Goal: Task Accomplishment & Management: Manage account settings

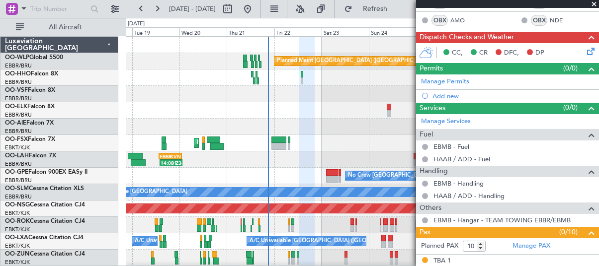
scroll to position [114, 0]
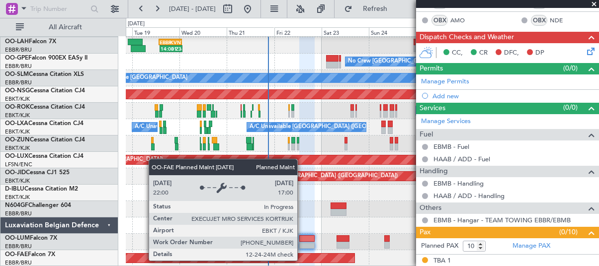
click at [302, 260] on div "Planned Maint Kortrijk-[GEOGRAPHIC_DATA]" at bounding box center [4, 258] width 701 height 9
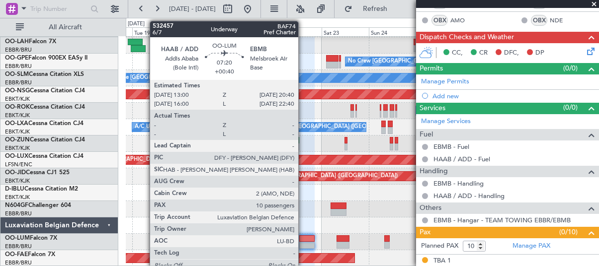
click at [303, 242] on div at bounding box center [306, 245] width 15 height 7
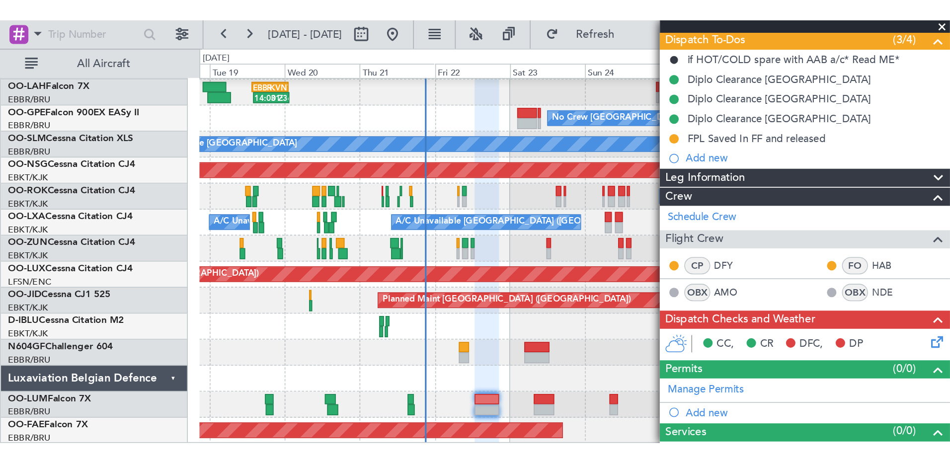
scroll to position [339, 0]
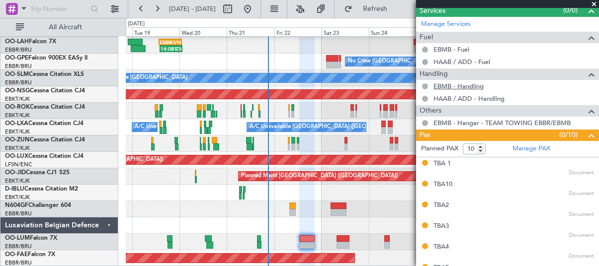
click at [453, 86] on link "EBMB - Handling" at bounding box center [458, 86] width 50 height 8
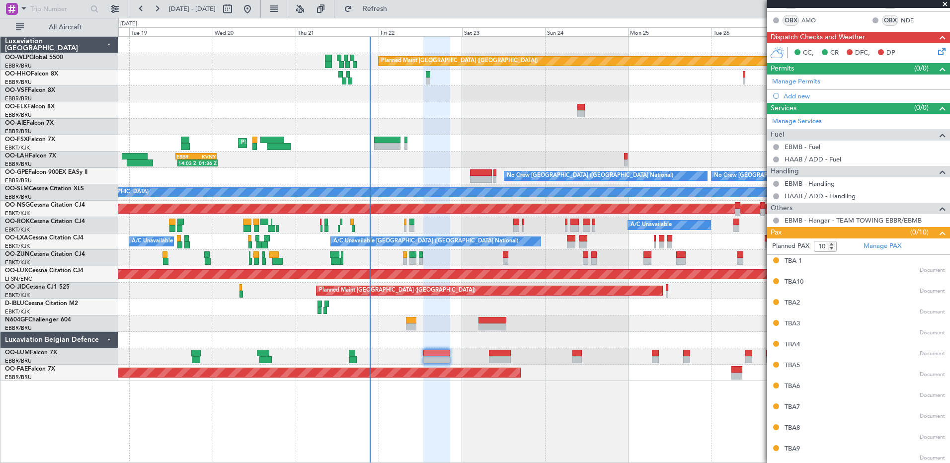
scroll to position [0, 0]
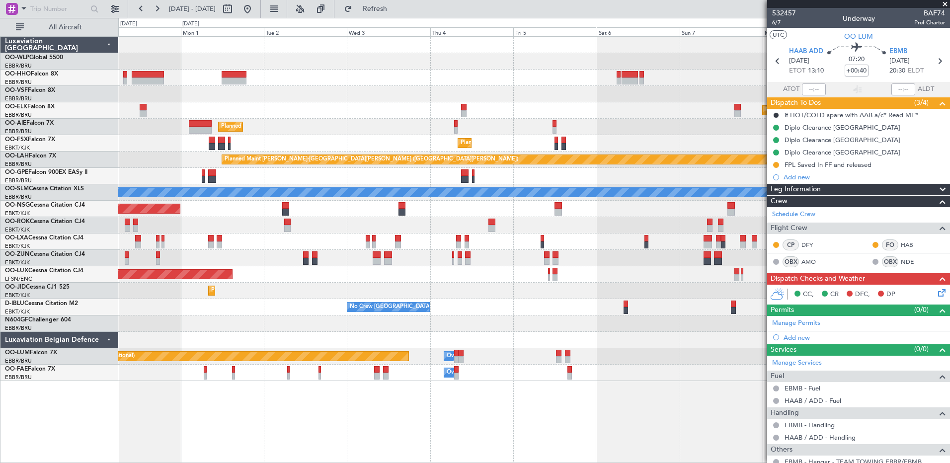
click at [170, 266] on div at bounding box center [533, 324] width 831 height 16
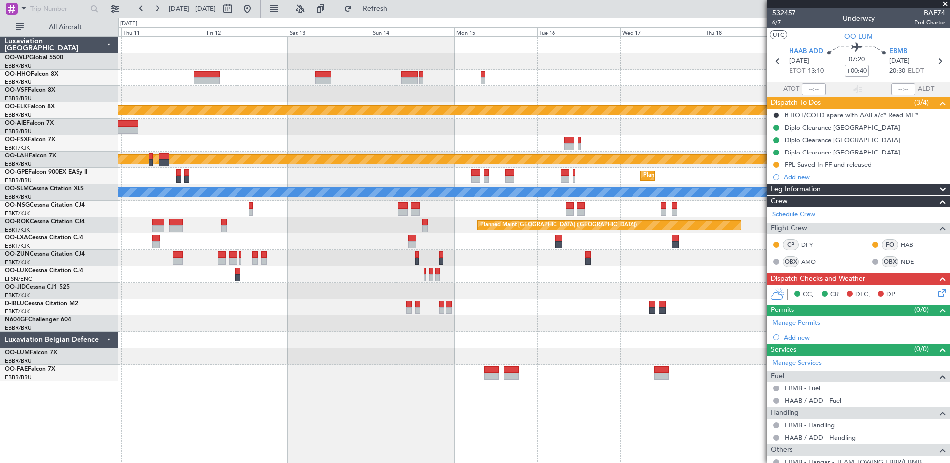
click at [138, 266] on div at bounding box center [533, 307] width 831 height 16
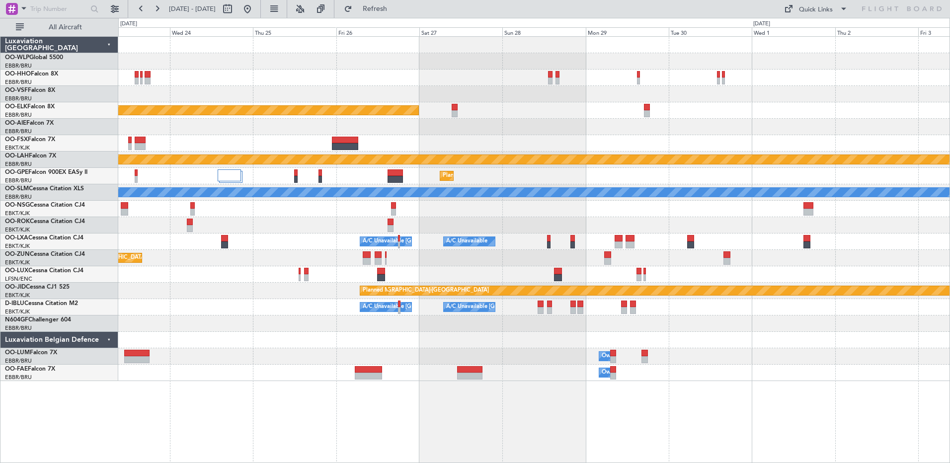
click at [78, 254] on div "Planned Maint Kortrijk-[GEOGRAPHIC_DATA] Planned [GEOGRAPHIC_DATA][PERSON_NAME]…" at bounding box center [475, 240] width 950 height 445
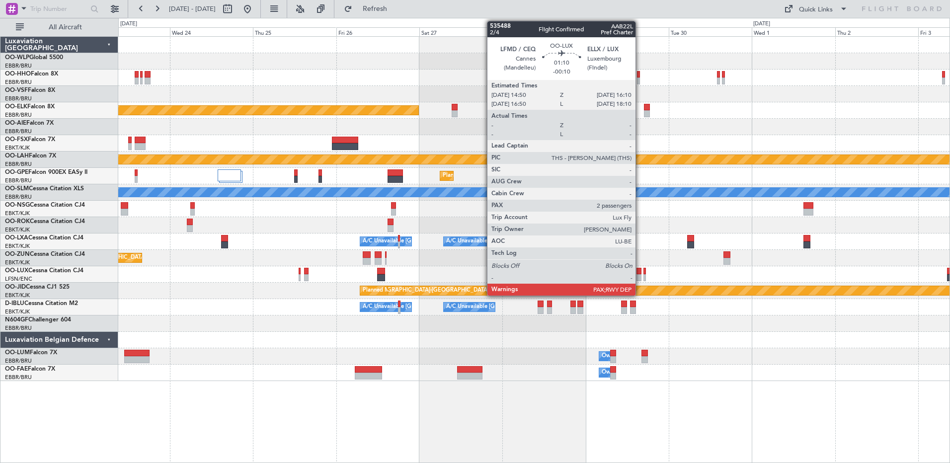
click at [598, 266] on div at bounding box center [639, 277] width 5 height 7
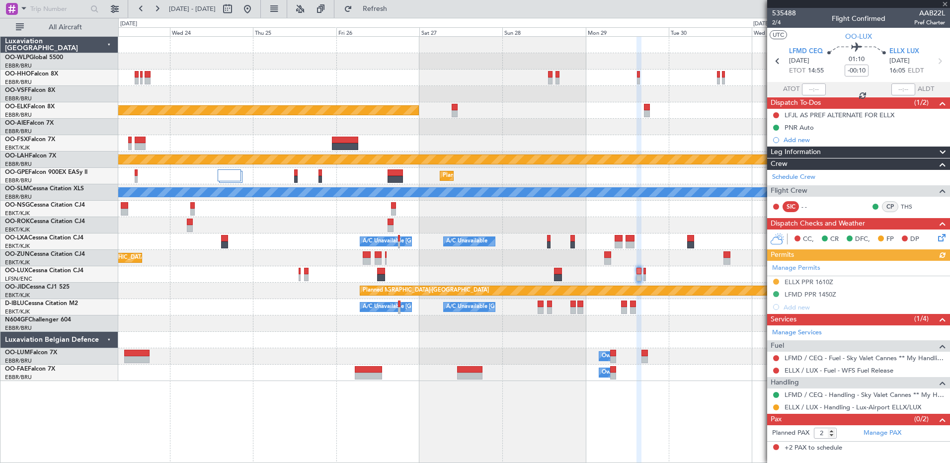
click at [598, 266] on div "Manage Permits ELLX PPR 1610Z LFMD PPR 1450Z Add new" at bounding box center [858, 287] width 183 height 53
click at [598, 266] on div "ELLX PPR 1610Z" at bounding box center [809, 282] width 49 height 8
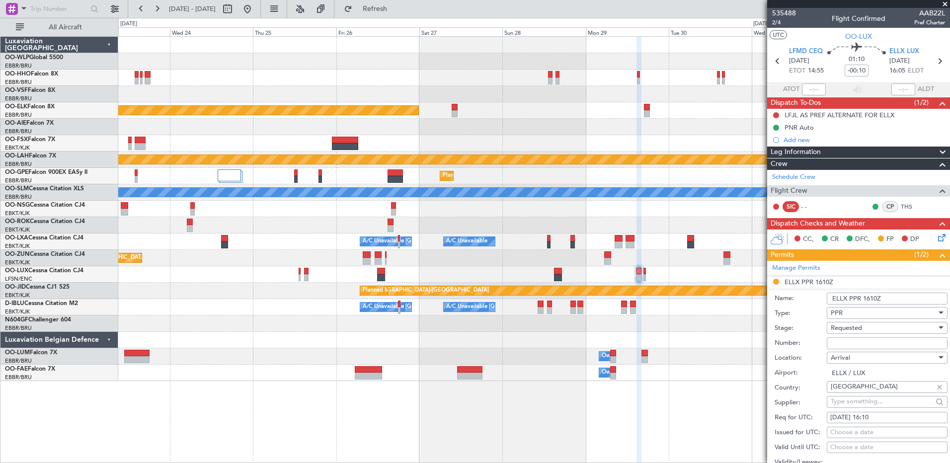
click at [598, 266] on input "Number:" at bounding box center [887, 343] width 121 height 12
paste input "67298"
type input "67298"
click at [598, 266] on div "Requested" at bounding box center [884, 328] width 106 height 15
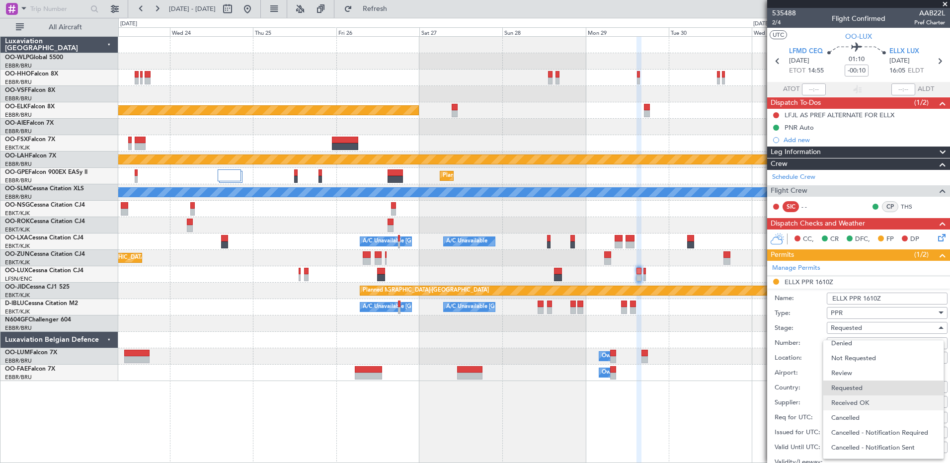
click at [598, 266] on span "Received OK" at bounding box center [883, 403] width 104 height 15
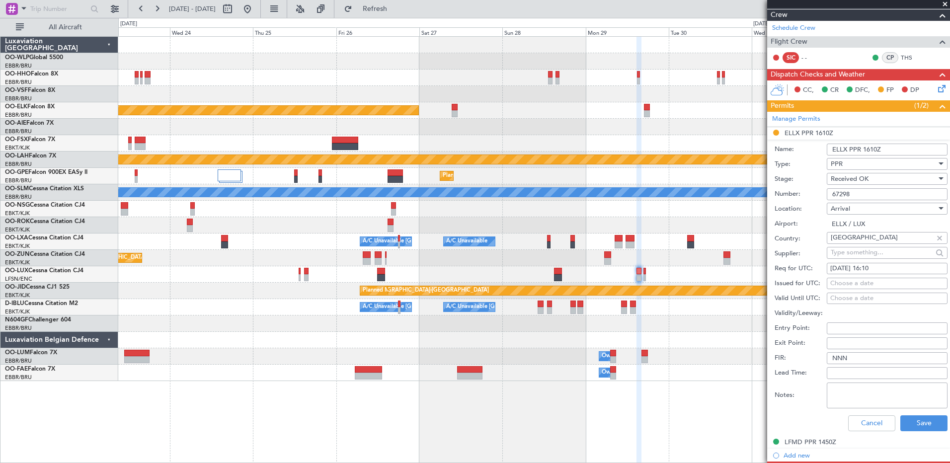
scroll to position [288, 0]
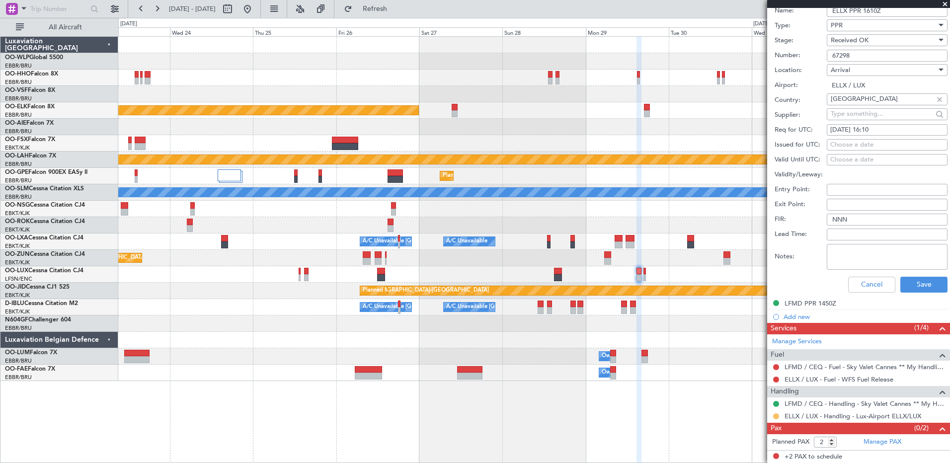
click at [598, 266] on button at bounding box center [776, 416] width 6 height 6
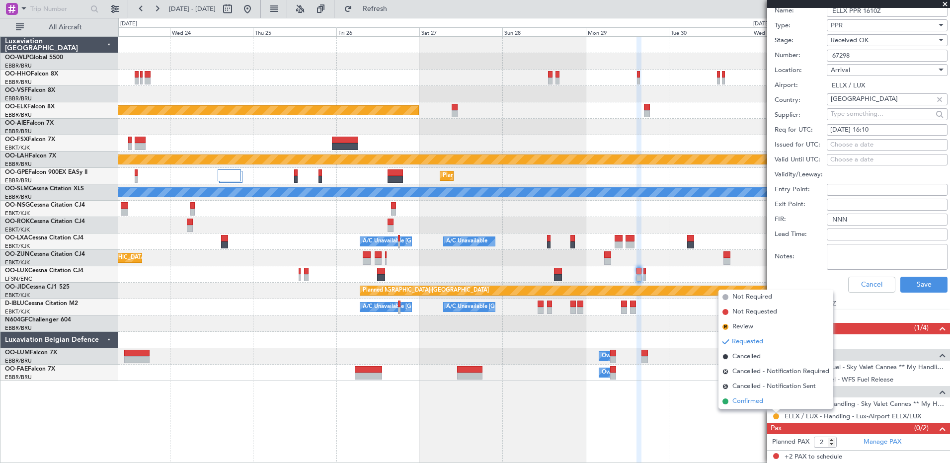
click at [598, 266] on li "Confirmed" at bounding box center [776, 401] width 115 height 15
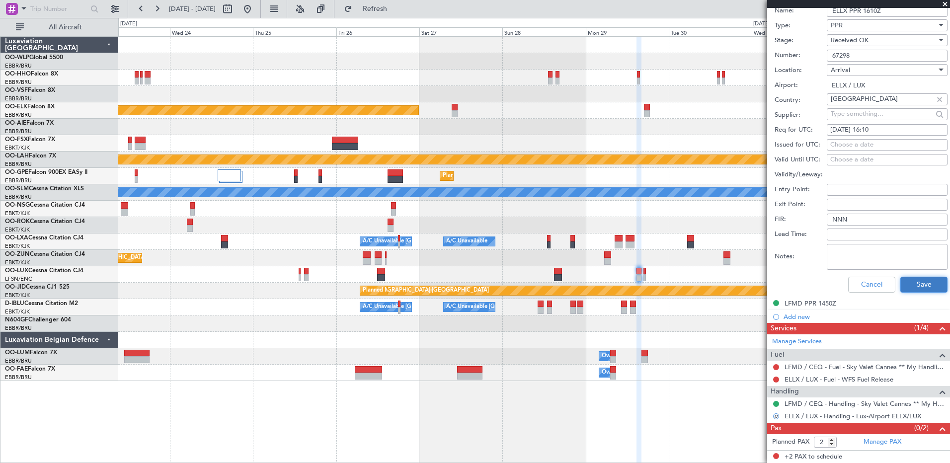
click at [598, 266] on button "Save" at bounding box center [923, 285] width 47 height 16
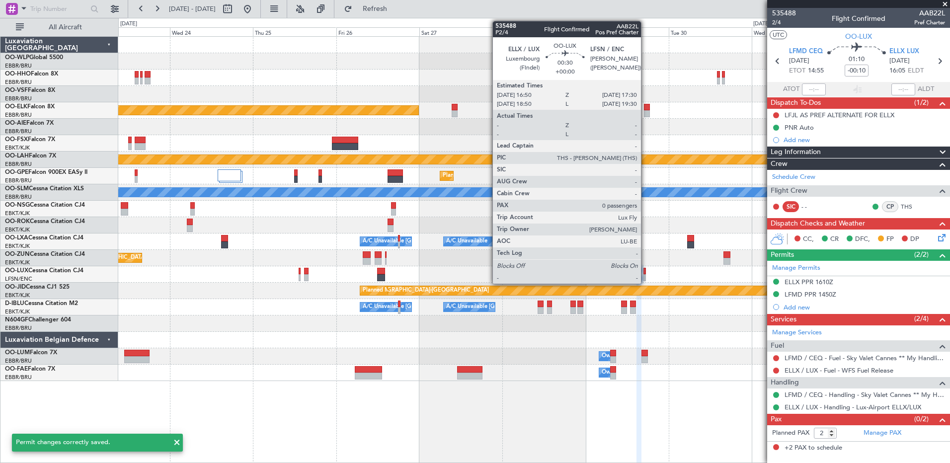
scroll to position [0, 0]
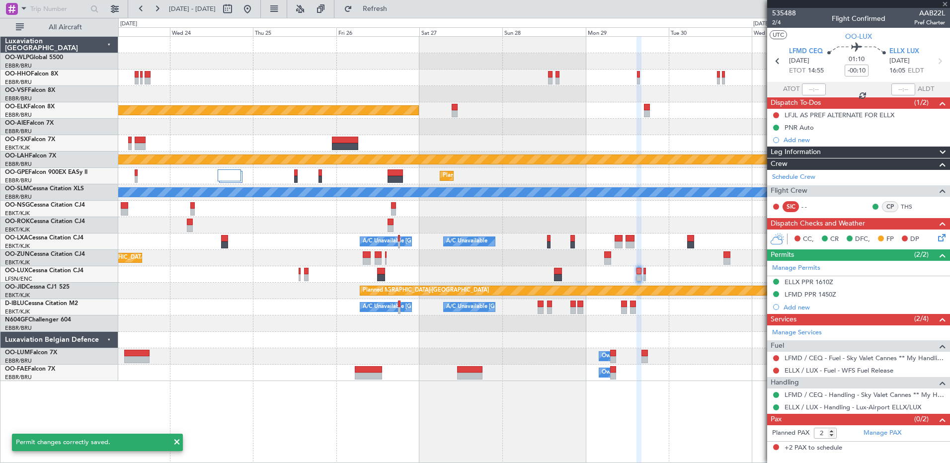
type input "0"
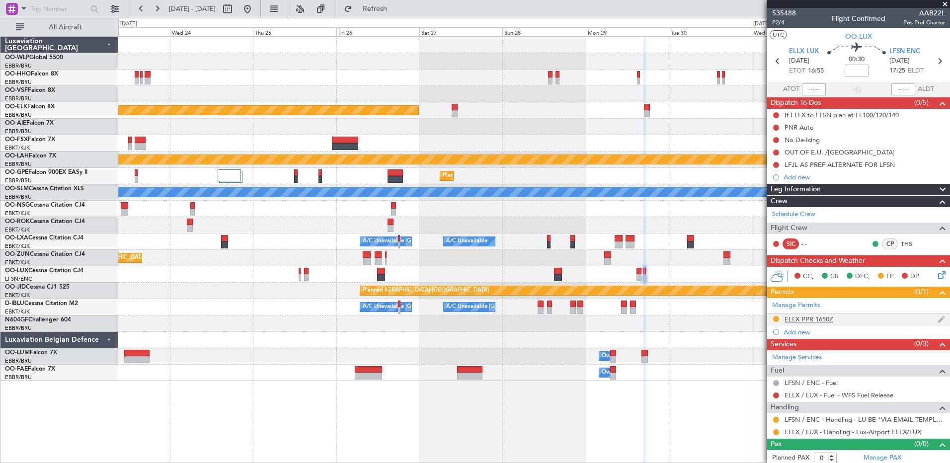
click at [598, 266] on div "ELLX PPR 1650Z" at bounding box center [809, 319] width 49 height 8
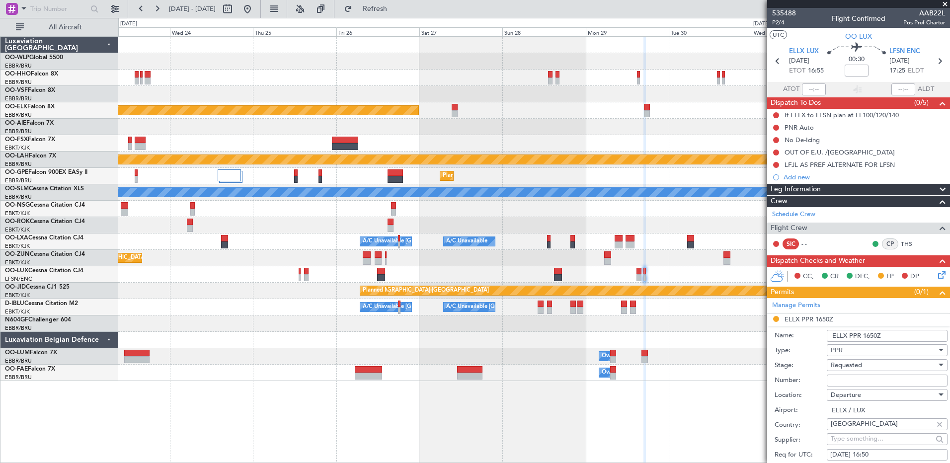
click at [598, 266] on input "Number:" at bounding box center [887, 381] width 121 height 12
paste input "67298"
type input "67298"
click at [598, 266] on span "Requested" at bounding box center [846, 365] width 31 height 9
click at [598, 266] on span "Received OK" at bounding box center [883, 444] width 104 height 15
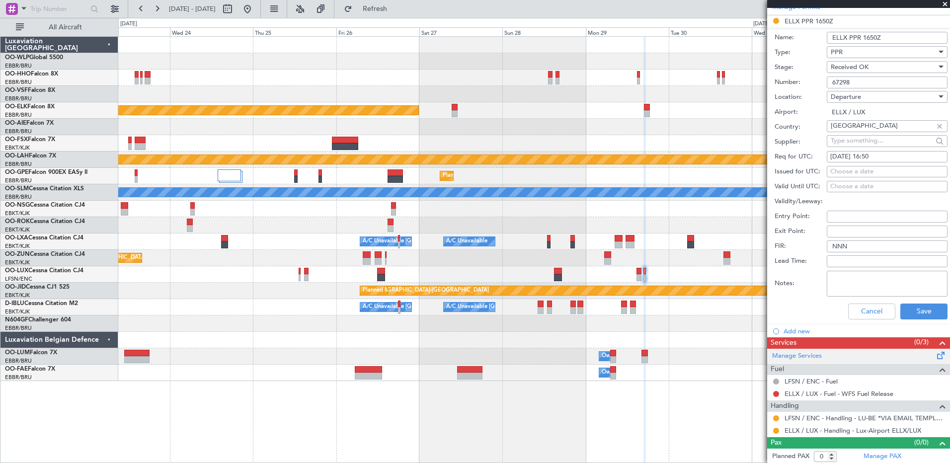
scroll to position [300, 0]
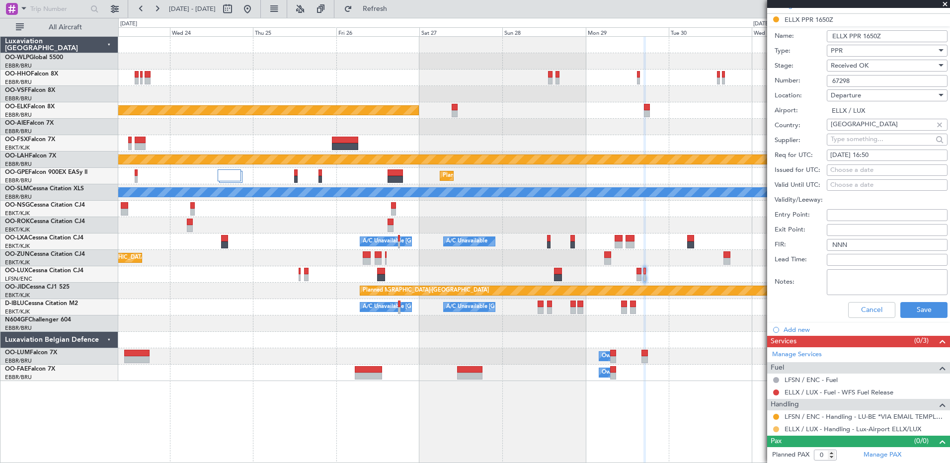
click at [598, 266] on button at bounding box center [776, 429] width 6 height 6
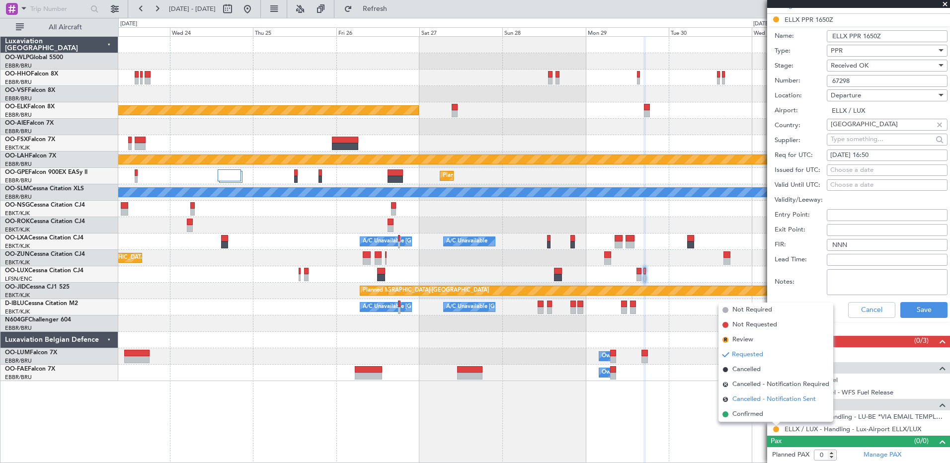
click at [598, 266] on span "Cancelled - Notification Sent" at bounding box center [773, 400] width 83 height 10
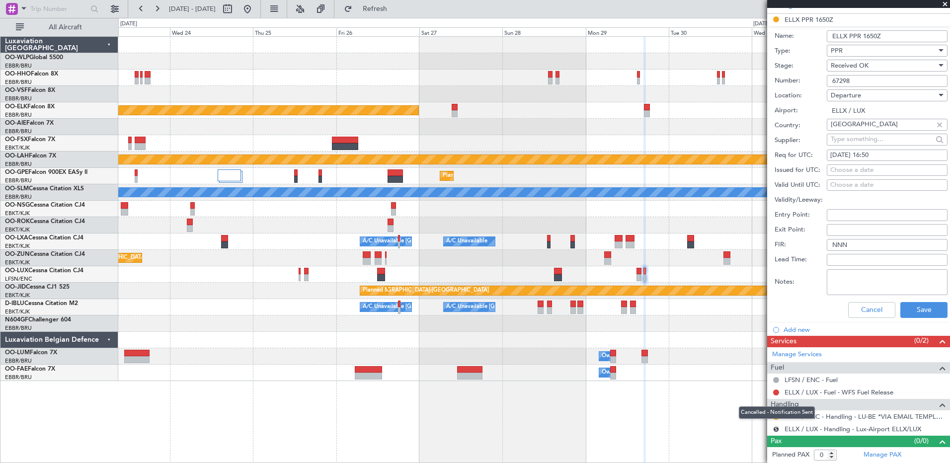
click at [598, 266] on button "S" at bounding box center [776, 429] width 6 height 6
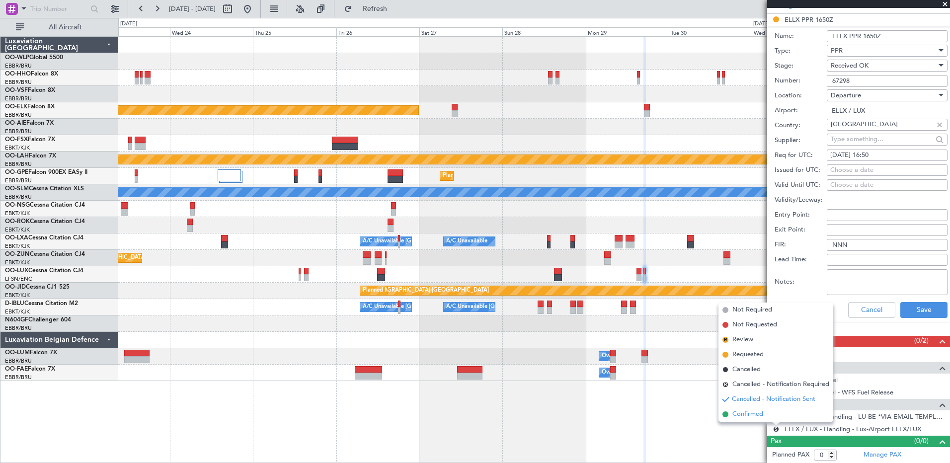
click at [598, 266] on span "Confirmed" at bounding box center [747, 414] width 31 height 10
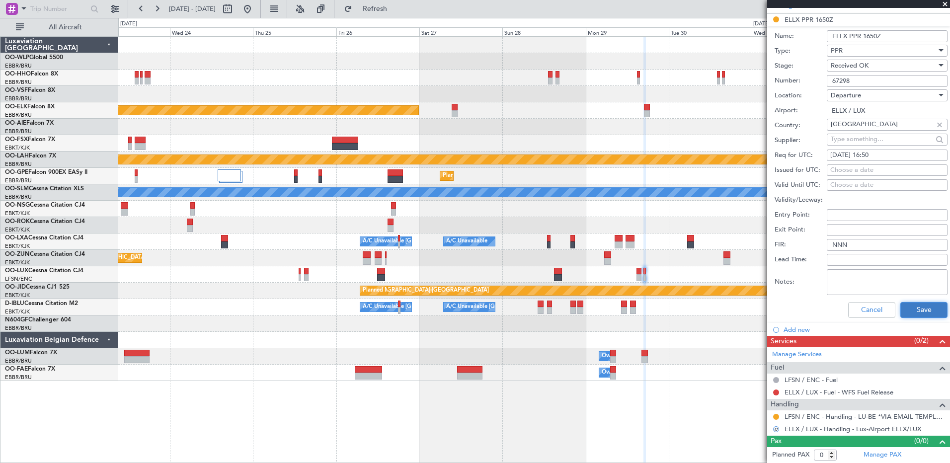
click at [598, 266] on button "Save" at bounding box center [923, 310] width 47 height 16
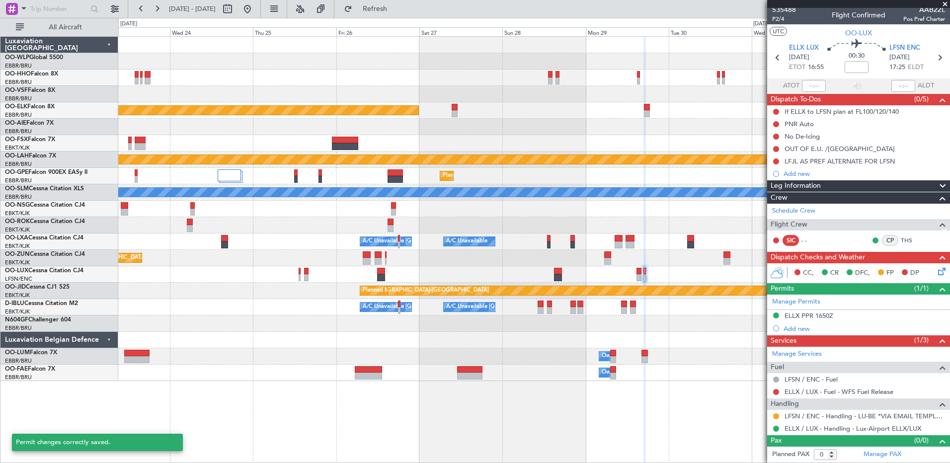
scroll to position [3, 0]
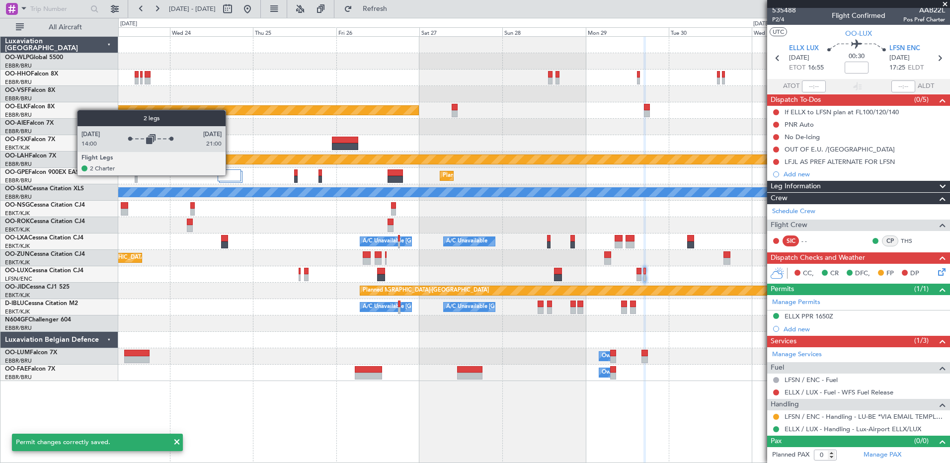
click at [230, 175] on div at bounding box center [229, 175] width 23 height 12
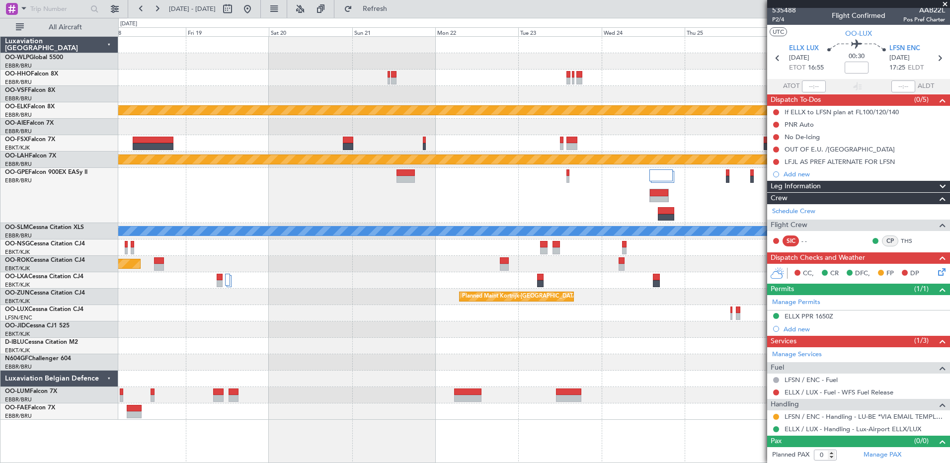
click at [598, 228] on fb-app "[DATE] - [DATE] Refresh Quick Links All Aircraft Planned Maint [GEOGRAPHIC_DATA…" at bounding box center [475, 235] width 950 height 456
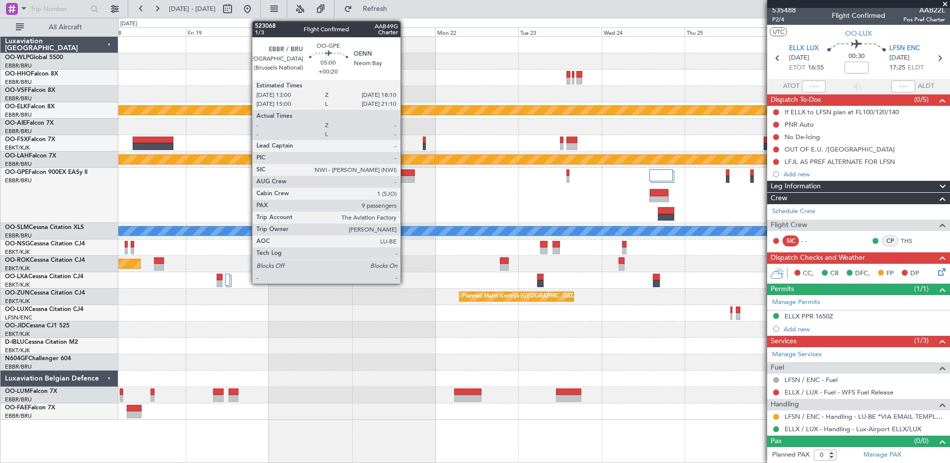
click at [405, 174] on div at bounding box center [406, 172] width 18 height 7
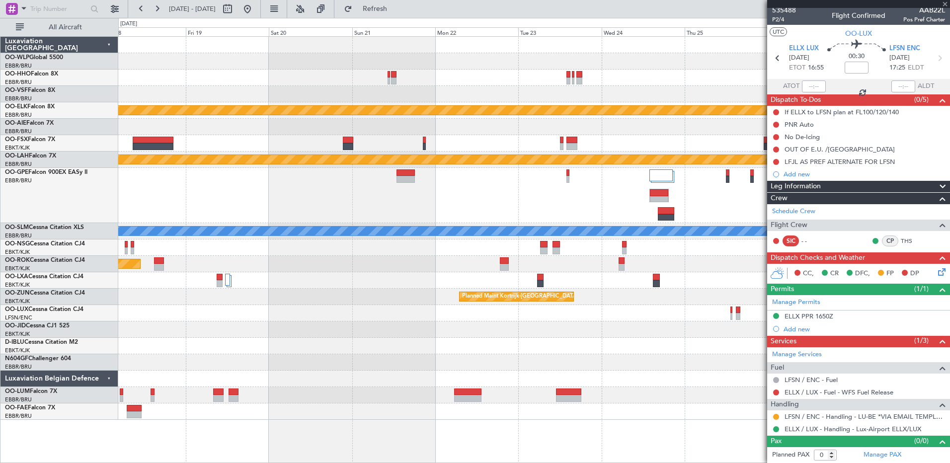
type input "+00:20"
type input "9"
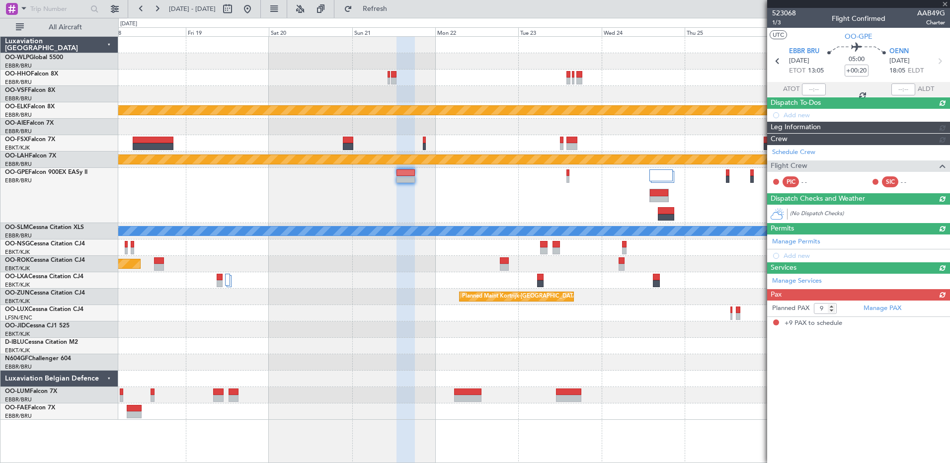
scroll to position [0, 0]
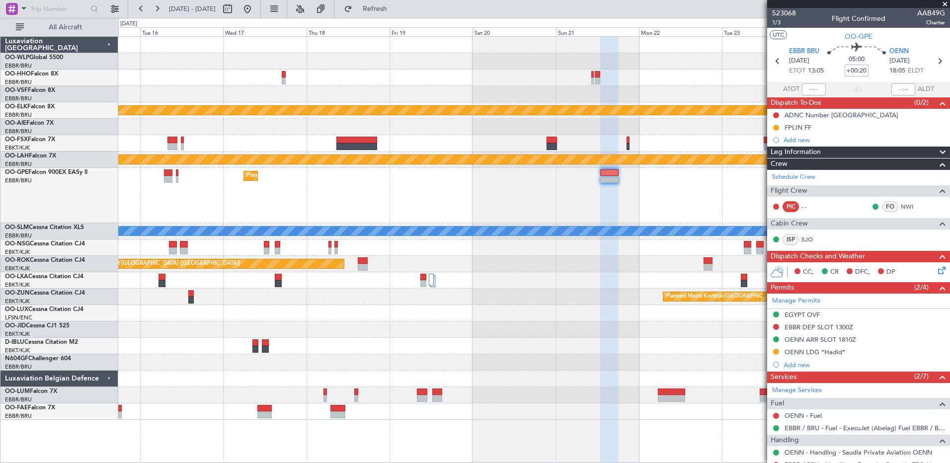
click at [598, 204] on div "Planned Maint [GEOGRAPHIC_DATA] ([GEOGRAPHIC_DATA] National) Planned Maint [GEO…" at bounding box center [533, 195] width 831 height 55
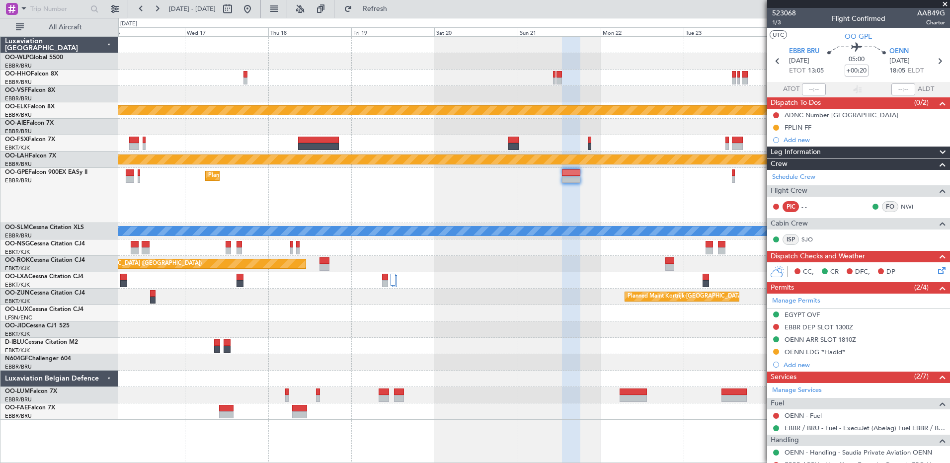
click at [330, 179] on div "Planned Maint [GEOGRAPHIC_DATA] ([GEOGRAPHIC_DATA] National) Planned Maint [GEO…" at bounding box center [533, 195] width 831 height 55
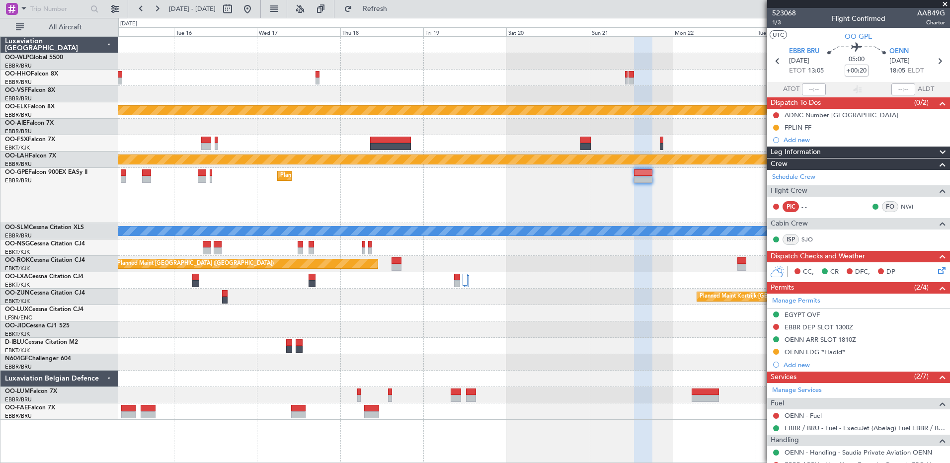
click at [453, 221] on div "Planned Maint [GEOGRAPHIC_DATA] ([GEOGRAPHIC_DATA] National) Planned Maint [GEO…" at bounding box center [533, 195] width 831 height 55
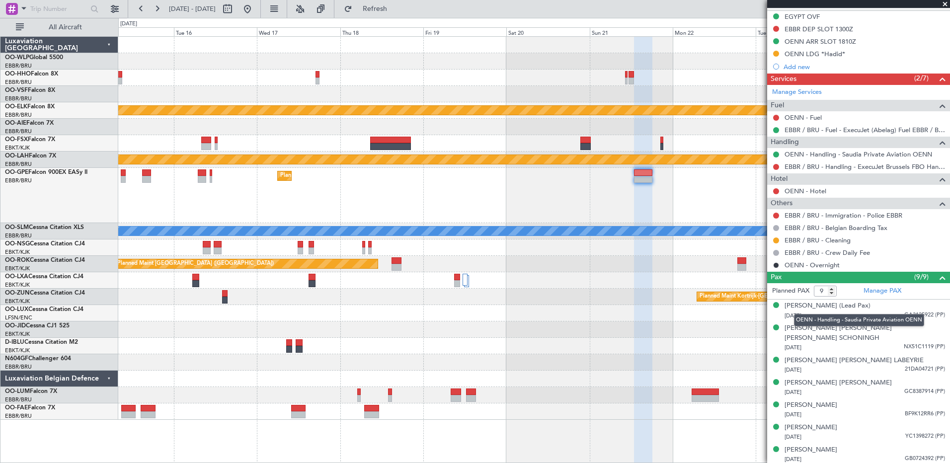
scroll to position [335, 0]
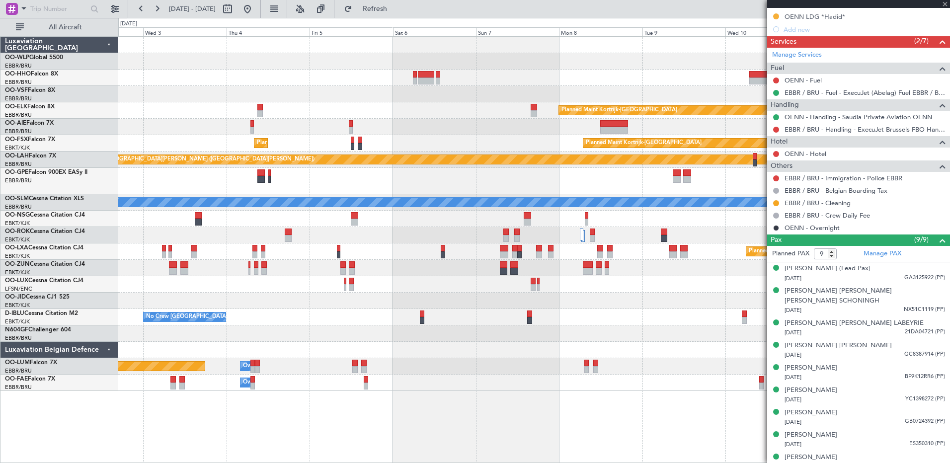
click at [598, 266] on div "Planned Maint Kortrijk-[GEOGRAPHIC_DATA] Planned Maint [GEOGRAPHIC_DATA]-[GEOGR…" at bounding box center [534, 249] width 832 height 427
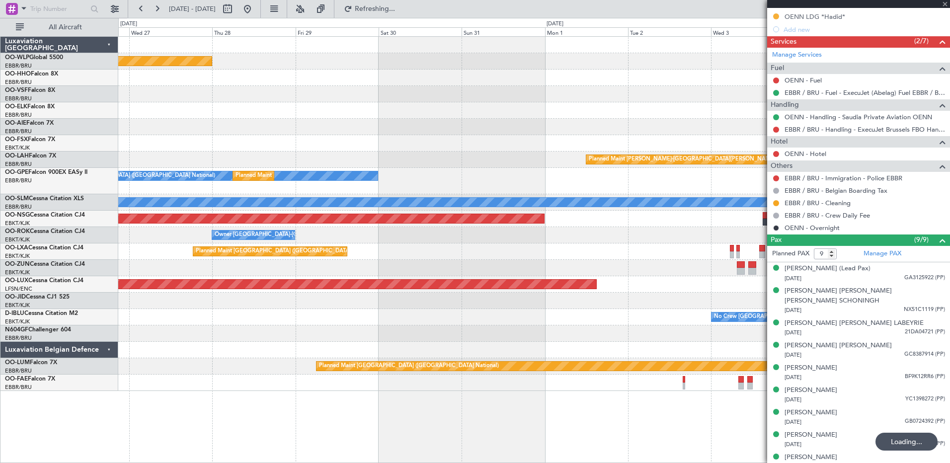
click at [598, 266] on fb-app "[DATE] - [DATE] Refreshing... Quick Links All Aircraft Planned Maint [GEOGRAPHI…" at bounding box center [475, 235] width 950 height 456
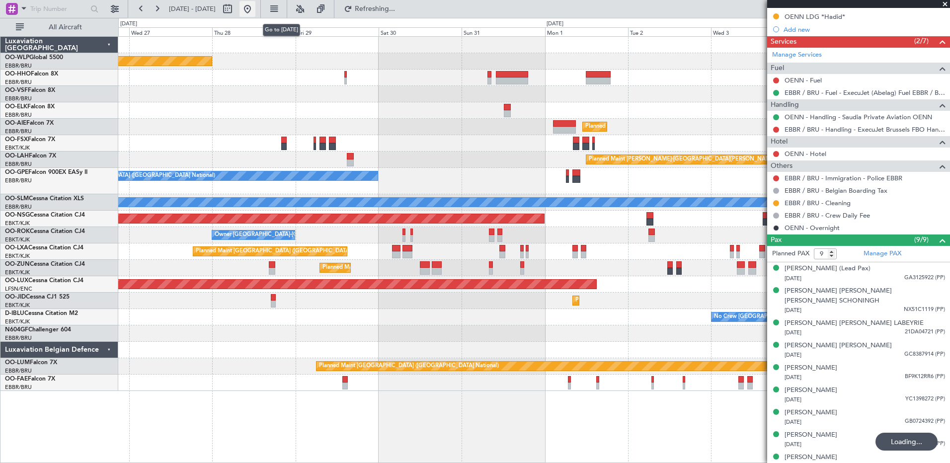
click at [255, 3] on button at bounding box center [248, 9] width 16 height 16
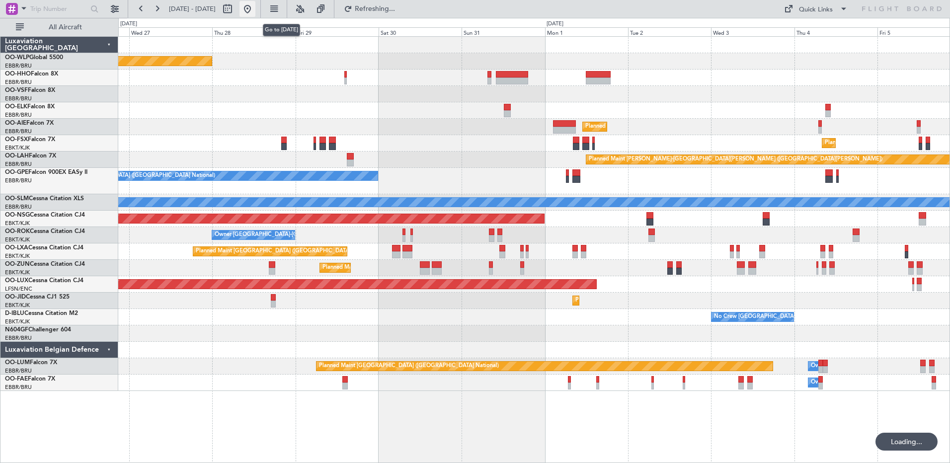
scroll to position [0, 0]
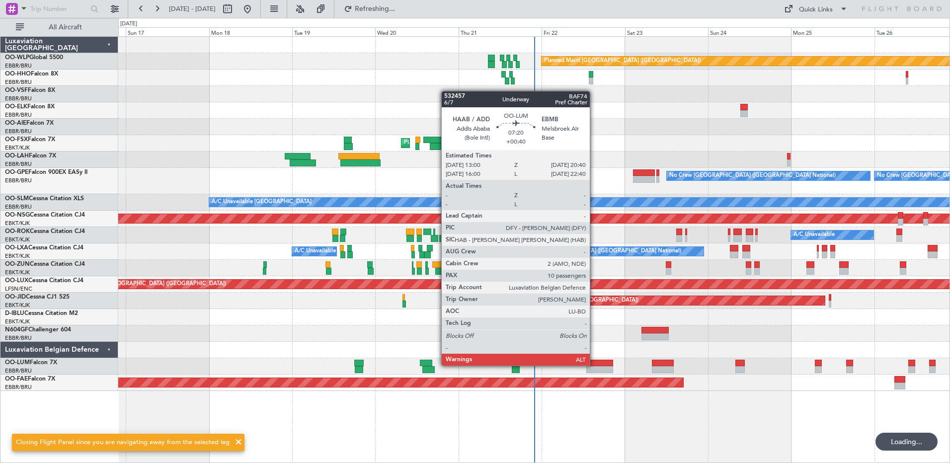
click at [594, 266] on div at bounding box center [599, 363] width 27 height 7
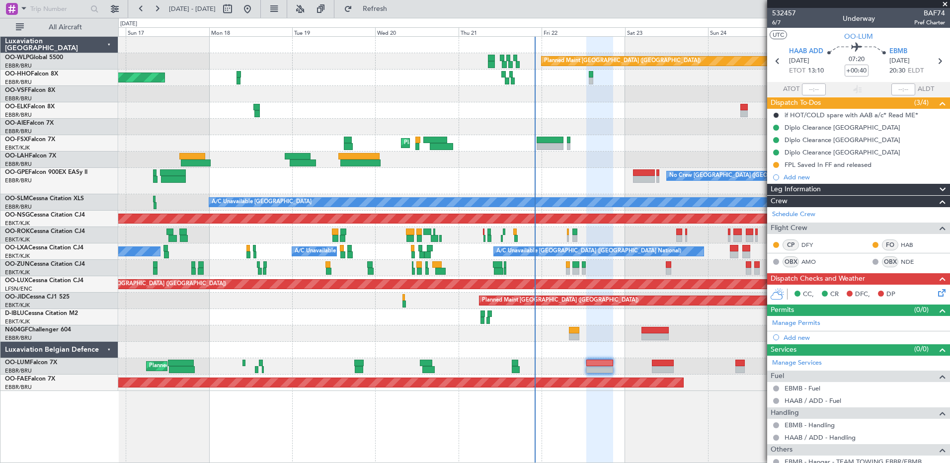
scroll to position [199, 0]
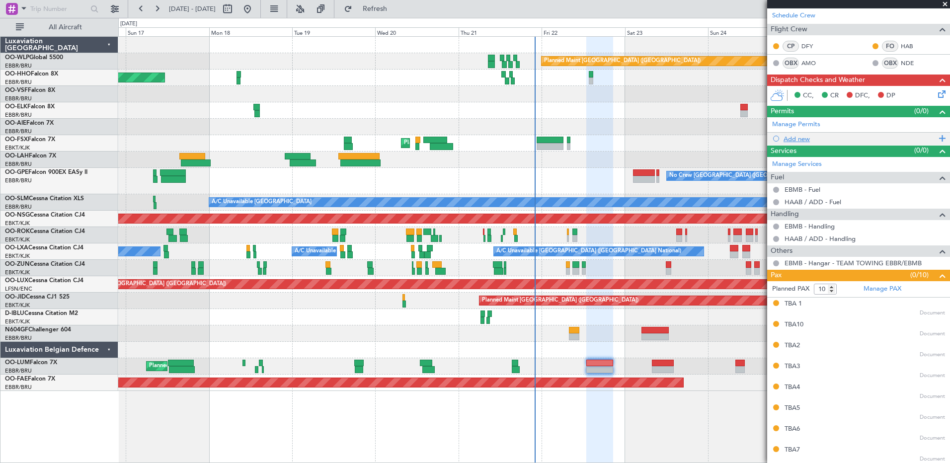
click at [598, 136] on div "Add new" at bounding box center [860, 139] width 153 height 8
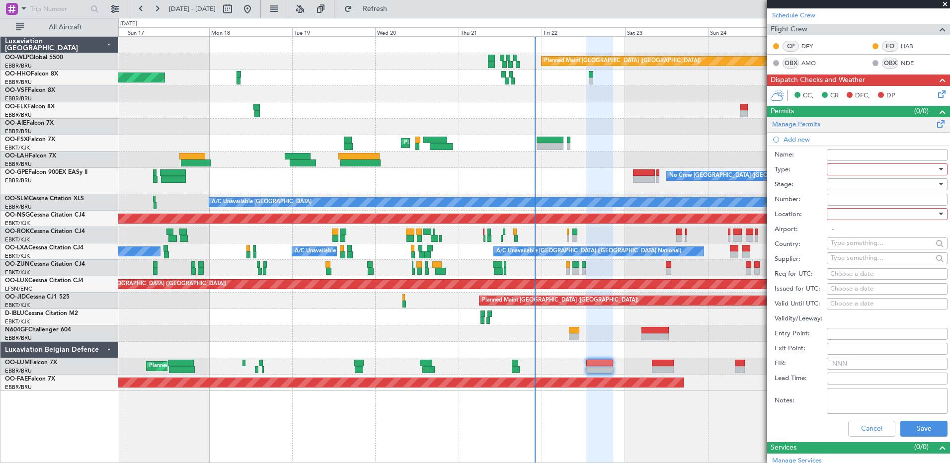
click at [598, 117] on div "Manage Permits" at bounding box center [858, 124] width 183 height 15
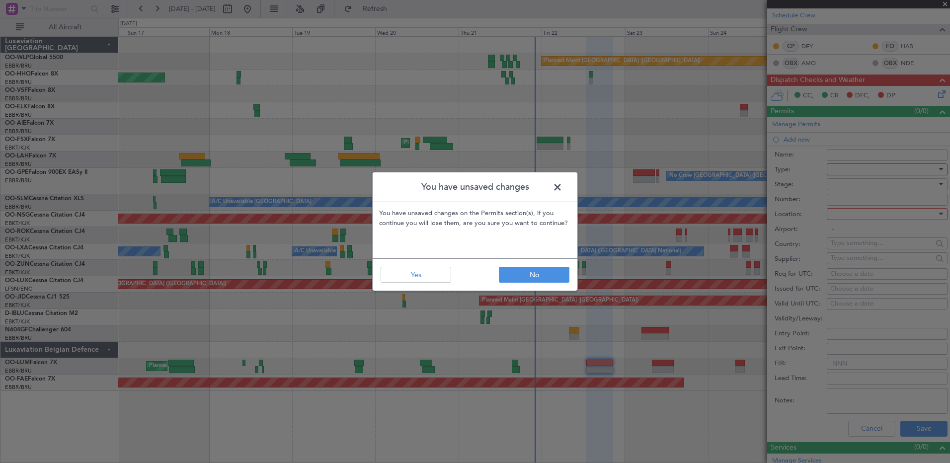
click at [426, 266] on footer "No Yes" at bounding box center [475, 274] width 205 height 32
click at [426, 266] on button "Yes" at bounding box center [416, 275] width 71 height 16
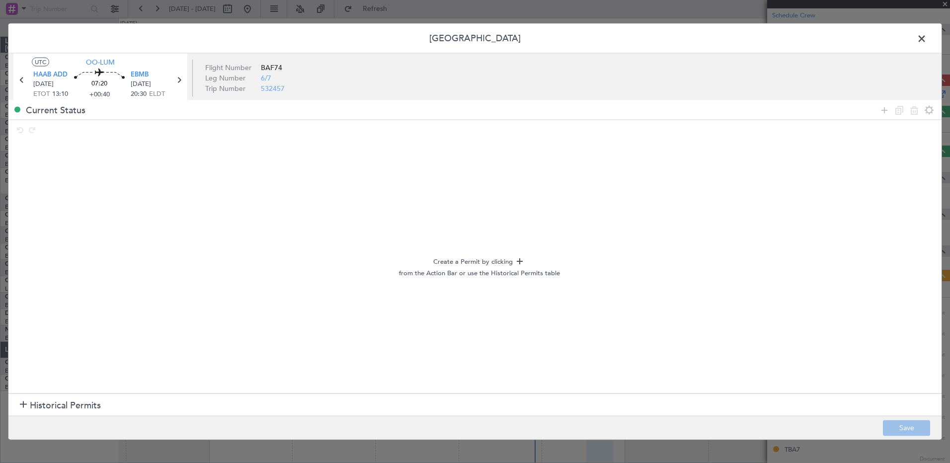
click at [58, 266] on span "Historical Permits" at bounding box center [65, 405] width 71 height 13
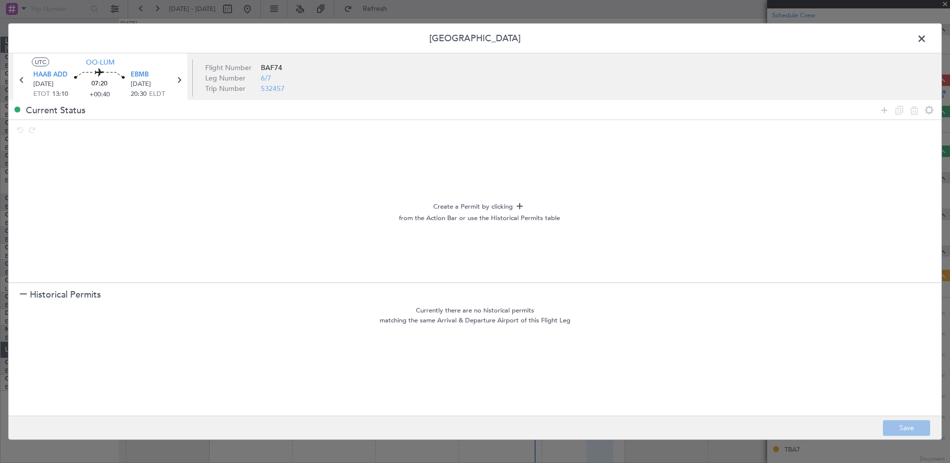
click at [21, 266] on div at bounding box center [23, 294] width 7 height 7
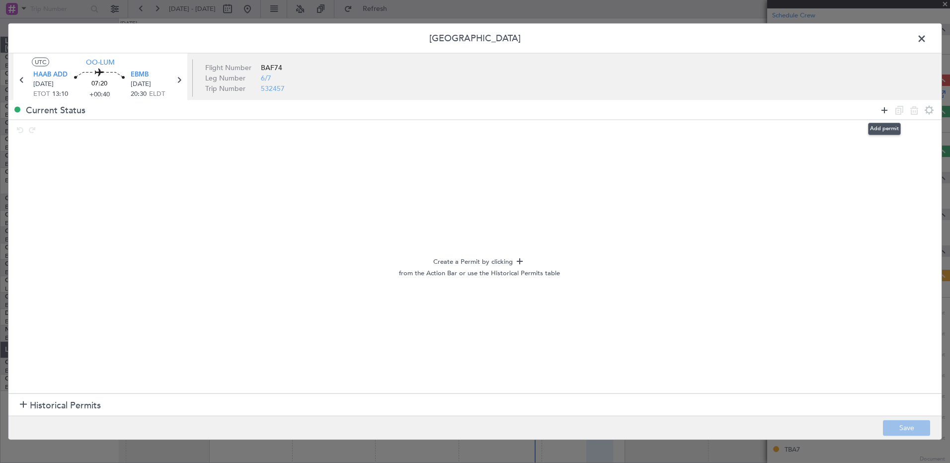
click at [598, 111] on icon at bounding box center [885, 110] width 12 height 12
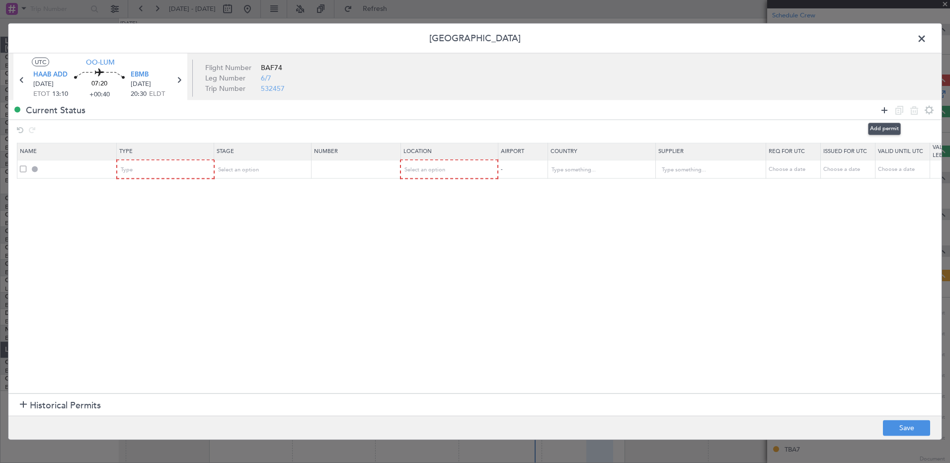
click at [598, 111] on icon at bounding box center [885, 110] width 12 height 12
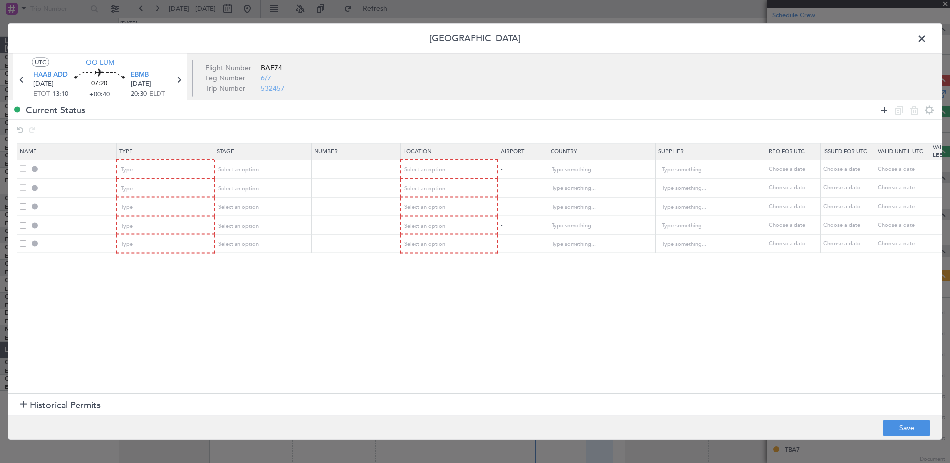
click at [598, 111] on icon at bounding box center [885, 110] width 12 height 12
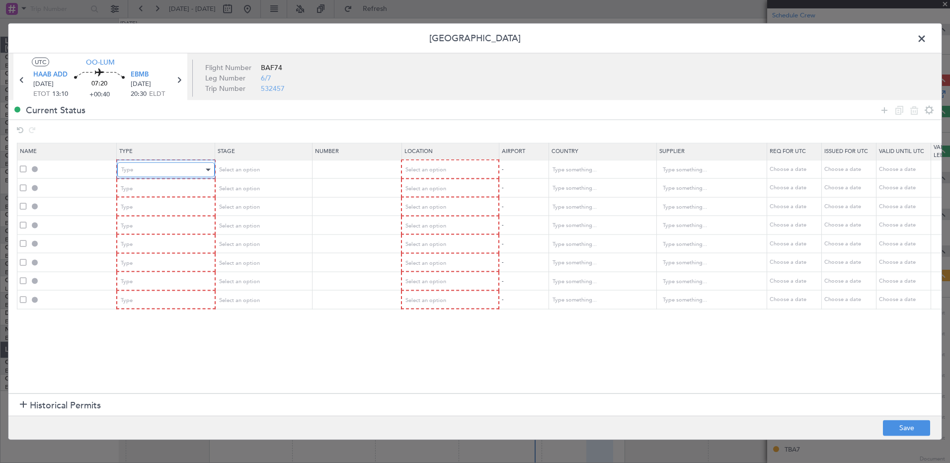
click at [190, 173] on div "Type" at bounding box center [162, 169] width 82 height 15
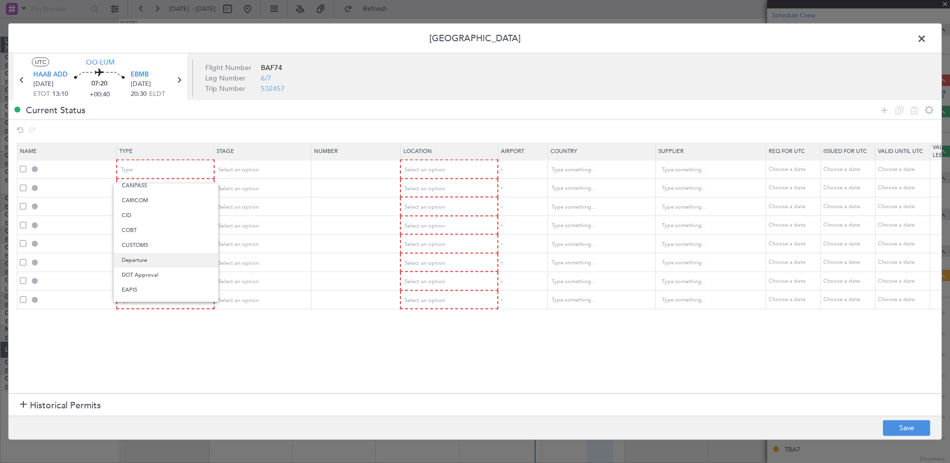
click at [162, 257] on span "Departure" at bounding box center [166, 260] width 88 height 15
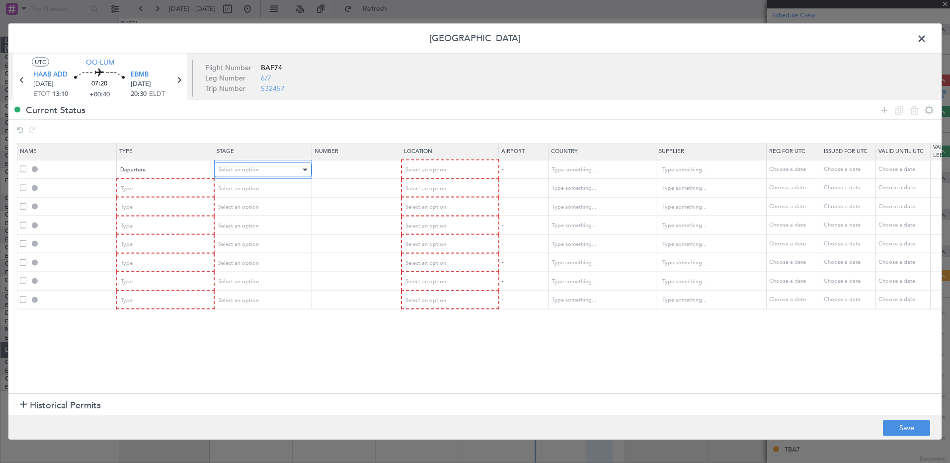
click at [249, 168] on span "Select an option" at bounding box center [238, 169] width 41 height 7
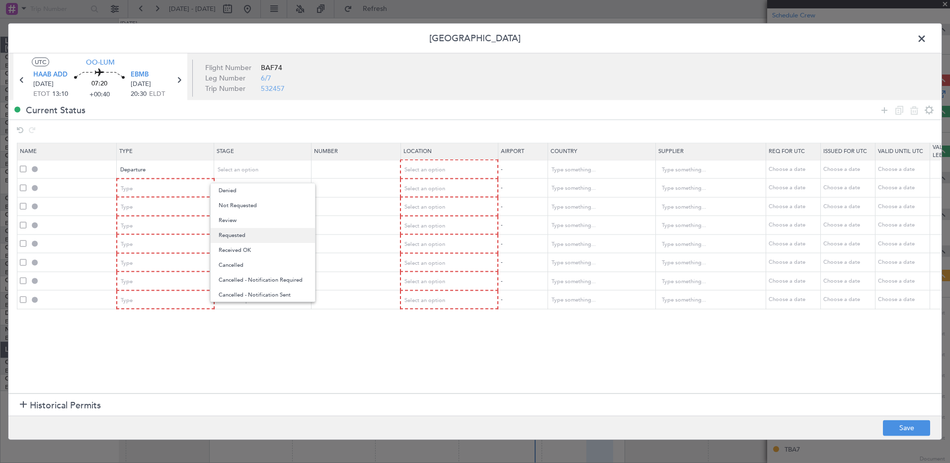
click at [256, 236] on span "Requested" at bounding box center [263, 235] width 88 height 15
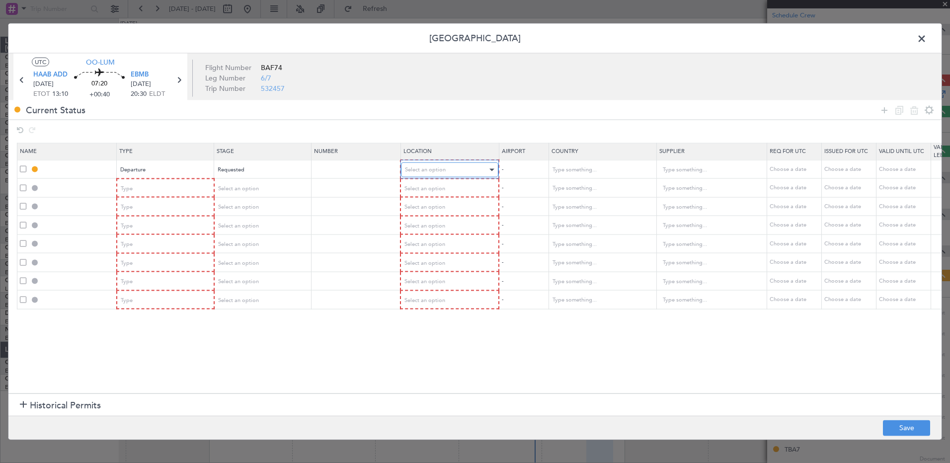
click at [449, 170] on div "Select an option" at bounding box center [446, 169] width 82 height 15
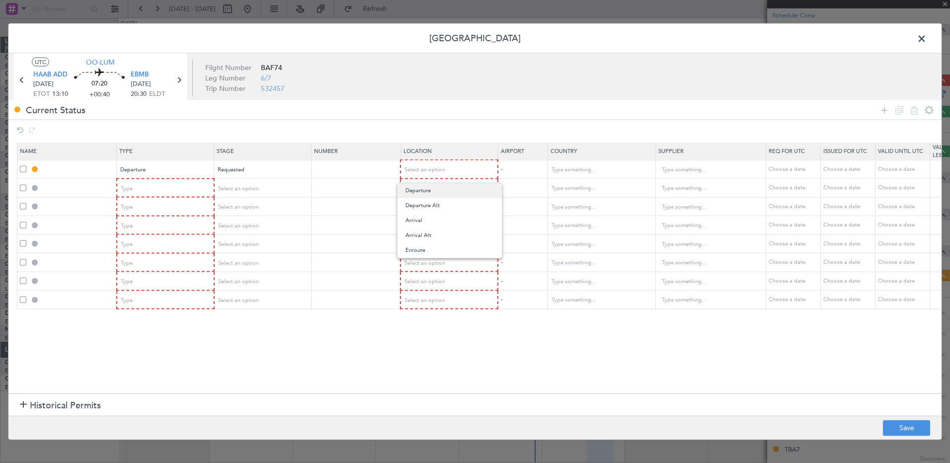
click at [447, 192] on span "Departure" at bounding box center [449, 190] width 88 height 15
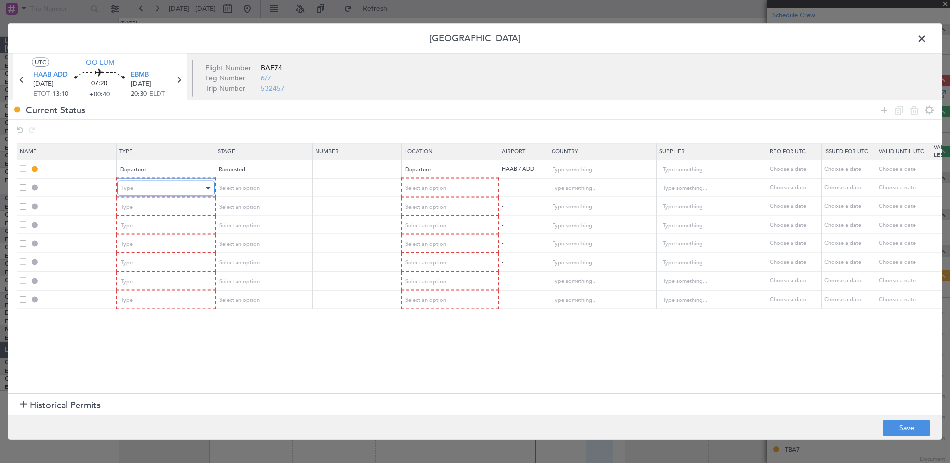
click at [199, 191] on div "Type" at bounding box center [162, 188] width 82 height 15
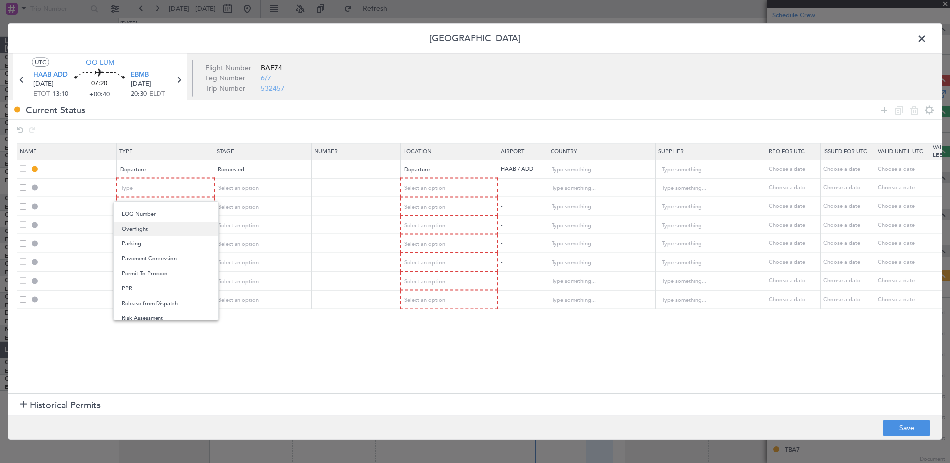
click at [155, 232] on span "Overflight" at bounding box center [166, 229] width 88 height 15
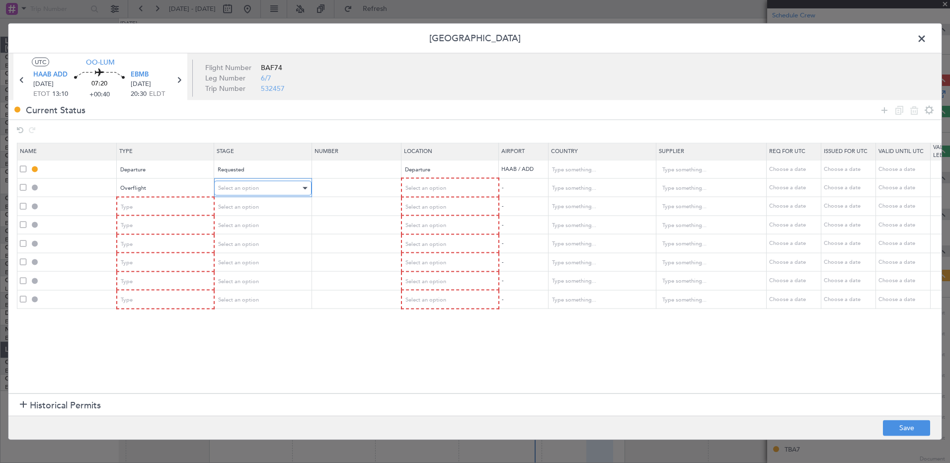
click at [255, 189] on span "Select an option" at bounding box center [238, 187] width 41 height 7
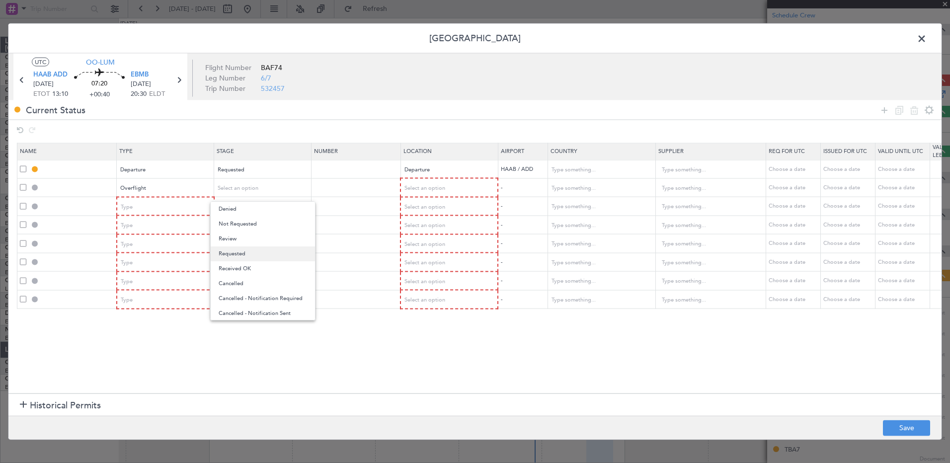
click at [260, 250] on span "Requested" at bounding box center [263, 253] width 88 height 15
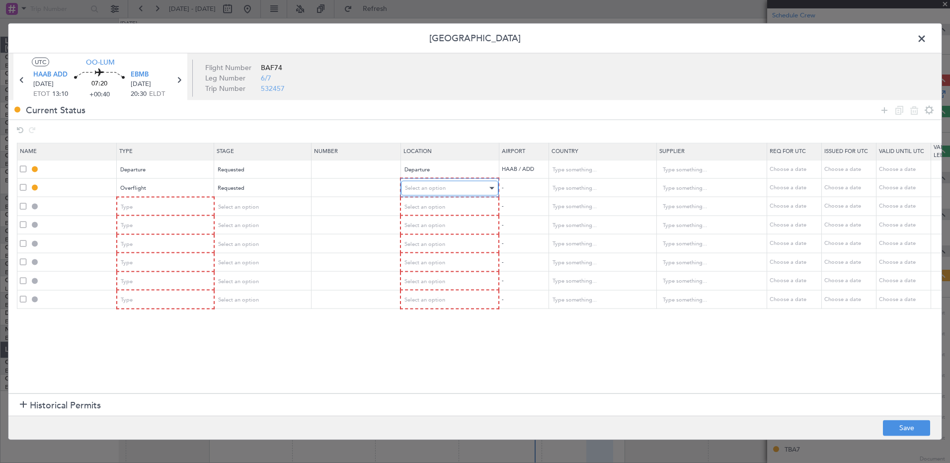
click at [441, 184] on span "Select an option" at bounding box center [425, 187] width 41 height 7
click at [446, 266] on span "Enroute" at bounding box center [449, 268] width 88 height 15
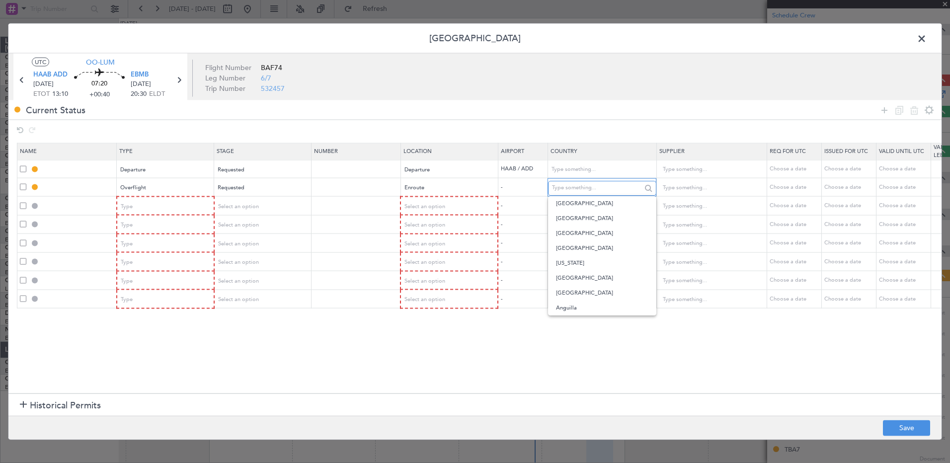
click at [578, 190] on input "text" at bounding box center [596, 187] width 89 height 15
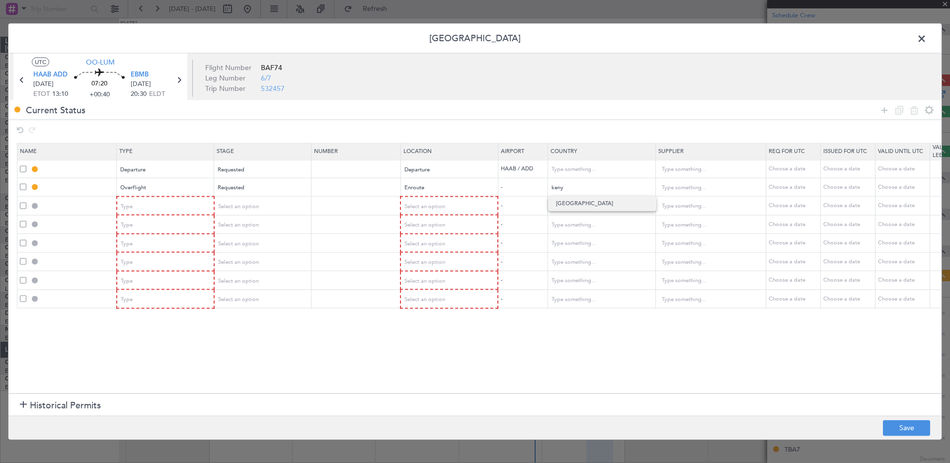
click at [576, 202] on span "[GEOGRAPHIC_DATA]" at bounding box center [602, 203] width 92 height 15
type input "[GEOGRAPHIC_DATA]"
click at [153, 208] on div "Type" at bounding box center [162, 206] width 82 height 15
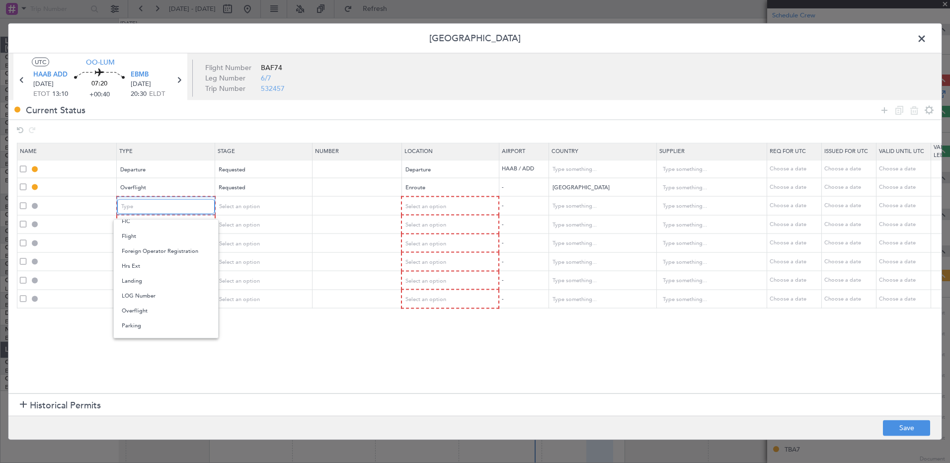
scroll to position [266, 0]
click at [150, 231] on span "Overflight" at bounding box center [166, 229] width 88 height 15
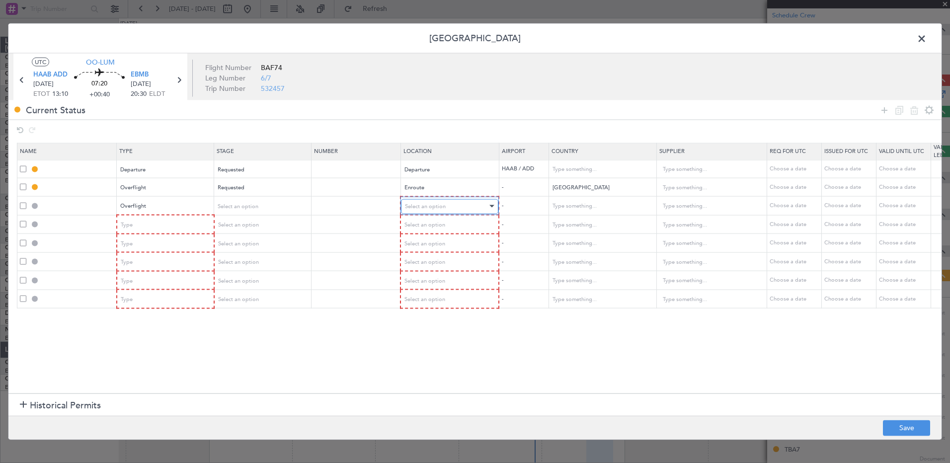
click at [425, 202] on span "Select an option" at bounding box center [425, 205] width 41 height 7
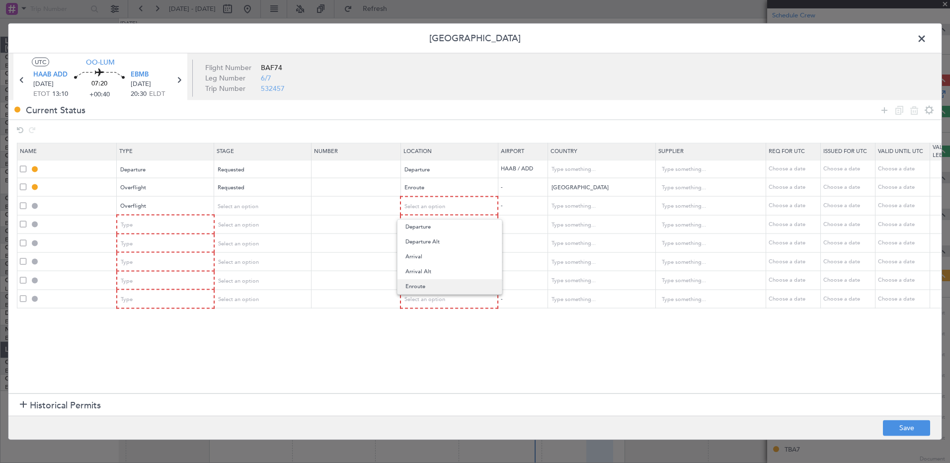
click at [418, 266] on span "Enroute" at bounding box center [449, 286] width 88 height 15
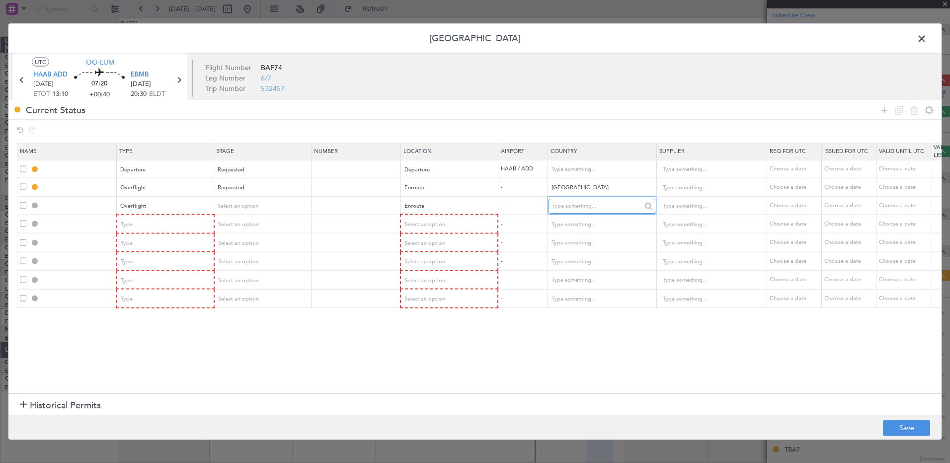
click at [570, 204] on input "text" at bounding box center [596, 205] width 89 height 15
click at [575, 232] on span "[GEOGRAPHIC_DATA]" at bounding box center [602, 237] width 92 height 15
type input "[GEOGRAPHIC_DATA]"
click at [248, 209] on span "Select an option" at bounding box center [238, 205] width 41 height 7
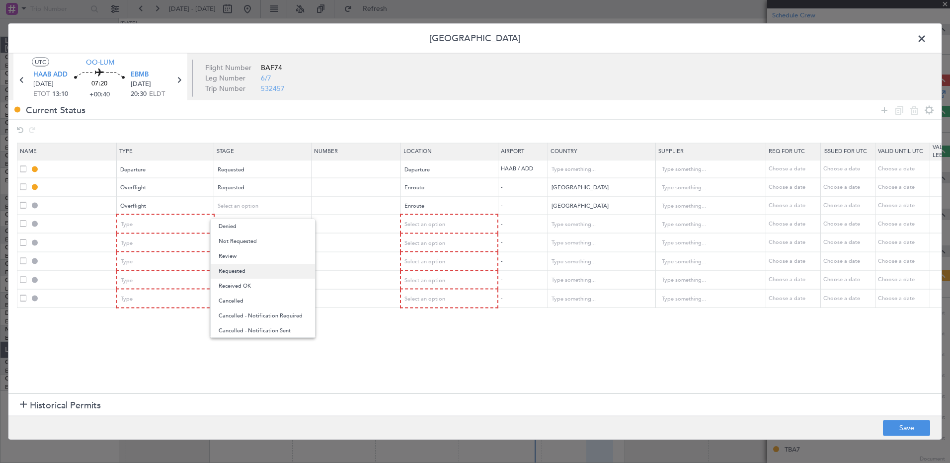
click at [249, 266] on span "Requested" at bounding box center [263, 271] width 88 height 15
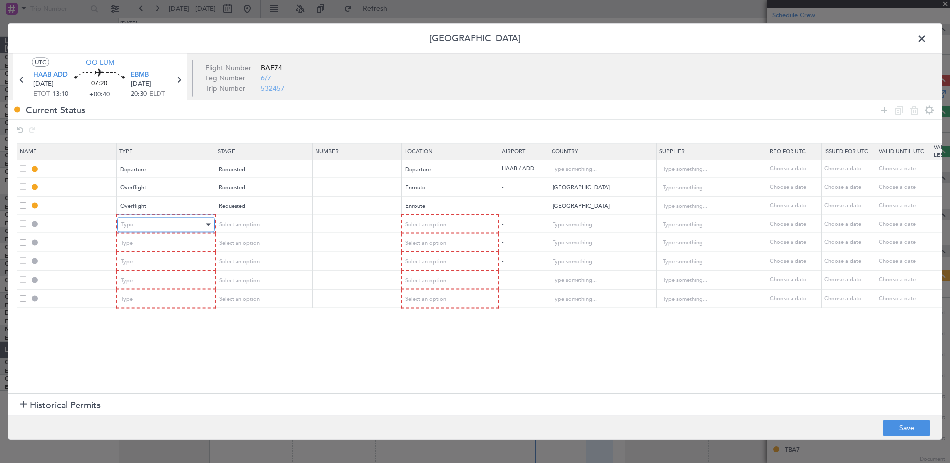
click at [158, 221] on div "Type" at bounding box center [162, 224] width 82 height 15
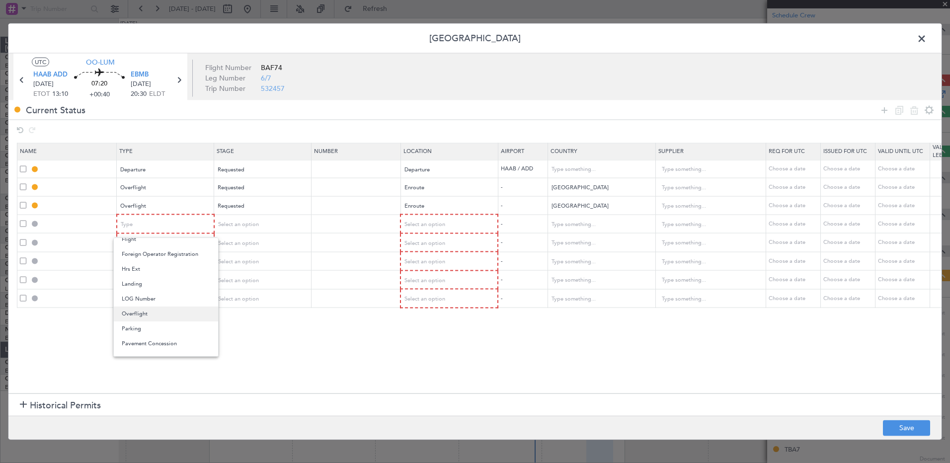
click at [147, 266] on span "Overflight" at bounding box center [166, 314] width 88 height 15
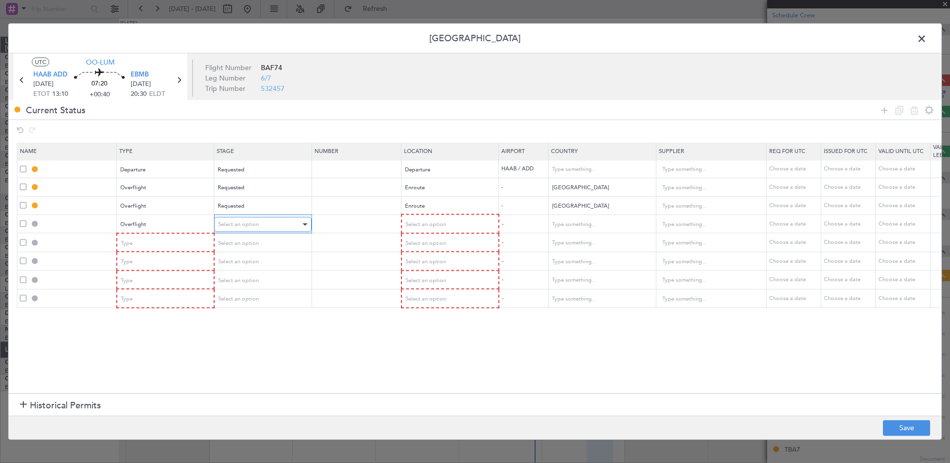
click at [259, 224] on div "Select an option" at bounding box center [259, 224] width 82 height 15
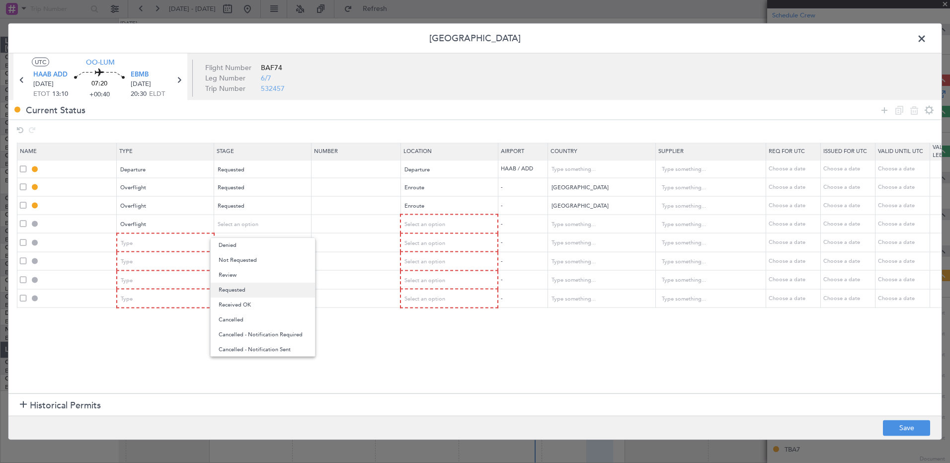
click at [251, 266] on span "Requested" at bounding box center [263, 290] width 88 height 15
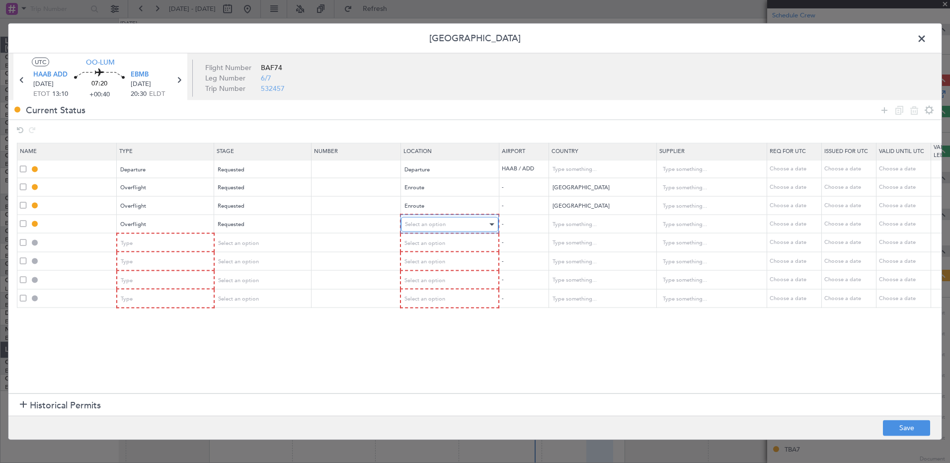
click at [451, 223] on div "Select an option" at bounding box center [446, 224] width 82 height 15
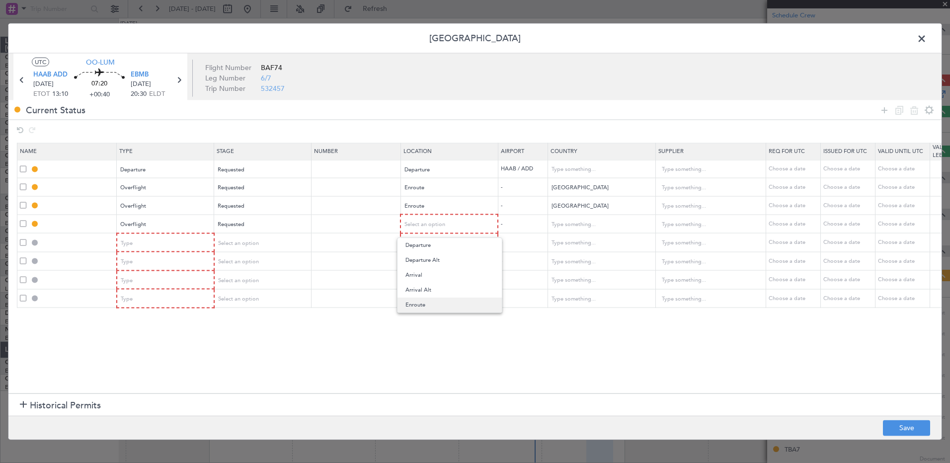
click at [452, 266] on span "Enroute" at bounding box center [449, 305] width 88 height 15
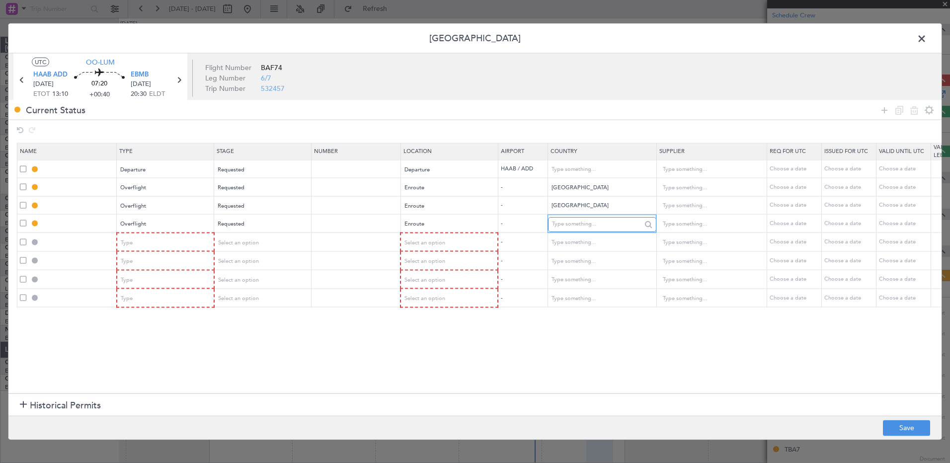
click at [564, 223] on input "text" at bounding box center [596, 224] width 89 height 15
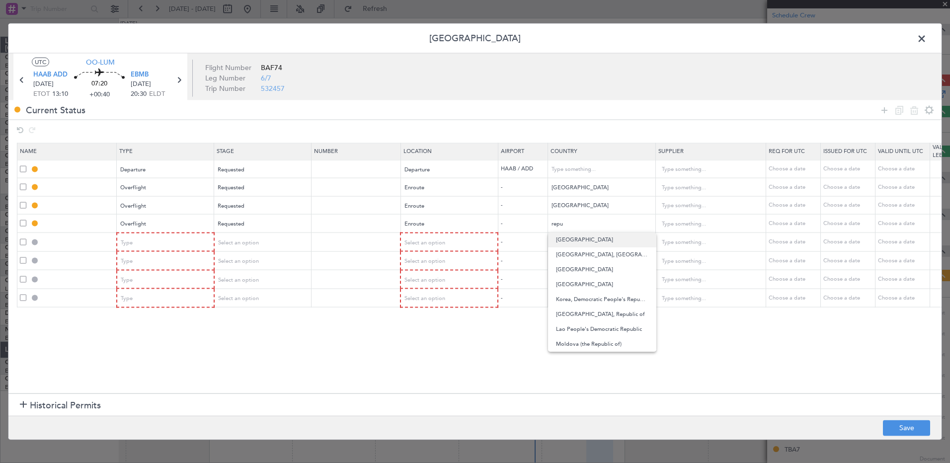
click at [577, 240] on span "[GEOGRAPHIC_DATA]" at bounding box center [602, 240] width 92 height 15
type input "[GEOGRAPHIC_DATA]"
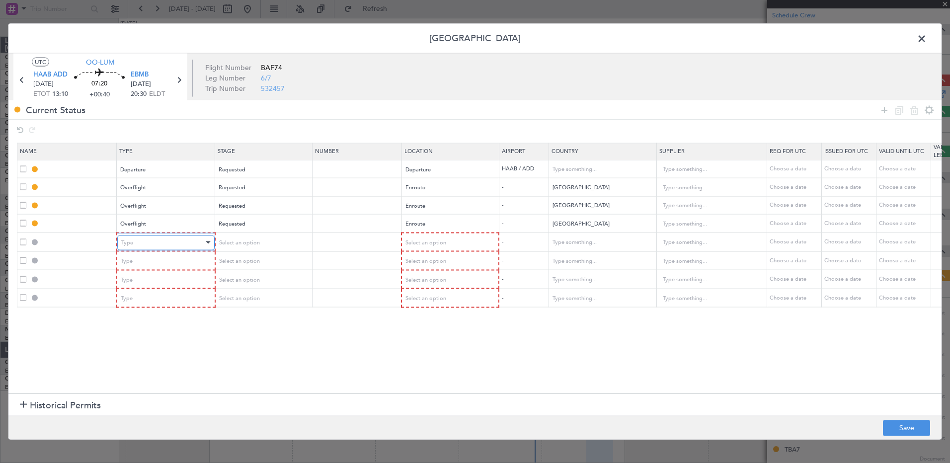
click at [143, 240] on div "Type" at bounding box center [162, 242] width 82 height 15
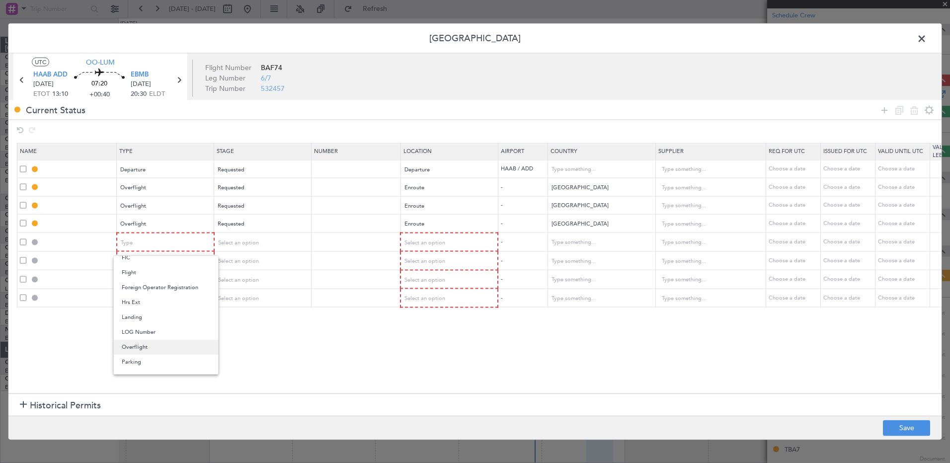
click at [151, 266] on span "Overflight" at bounding box center [166, 347] width 88 height 15
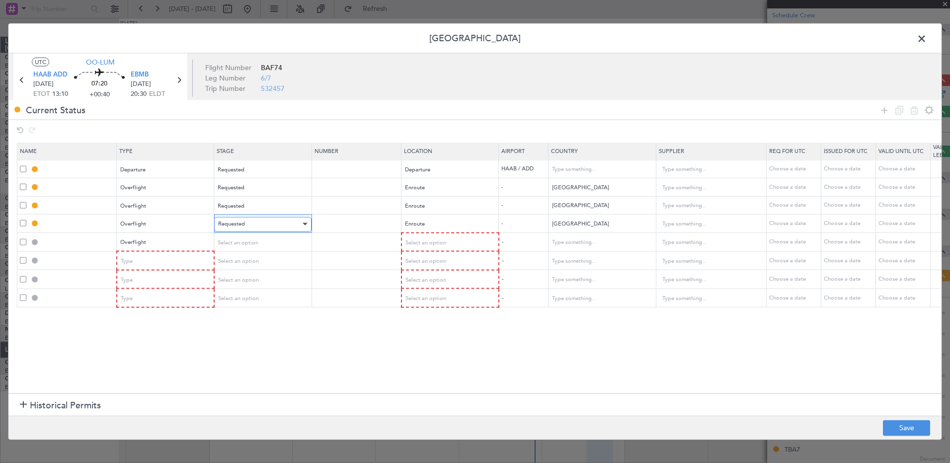
click at [249, 231] on div "Requested" at bounding box center [259, 224] width 82 height 15
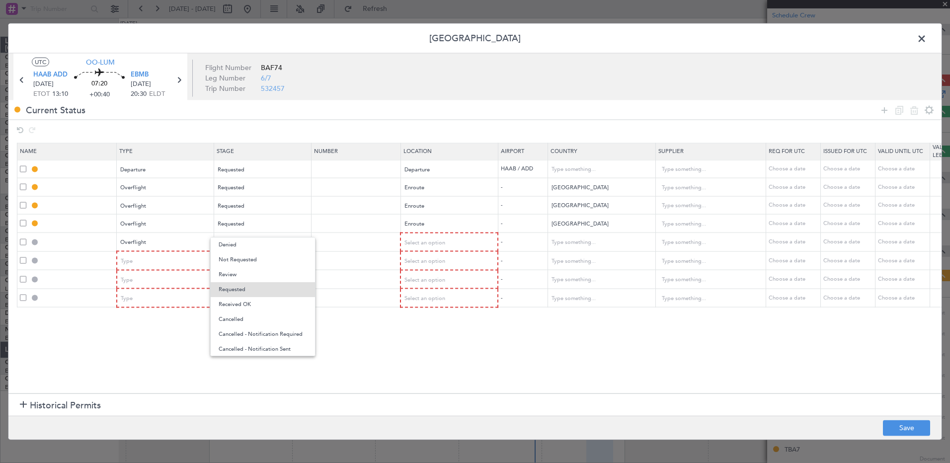
click at [142, 266] on div at bounding box center [475, 231] width 950 height 463
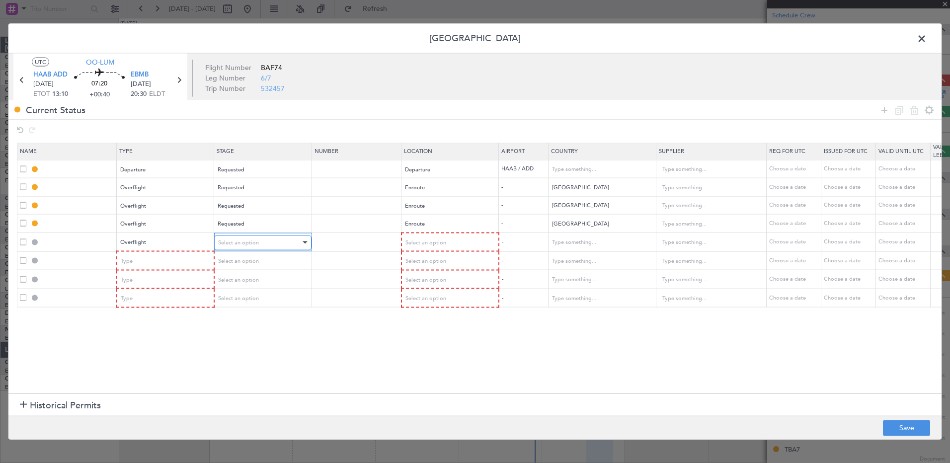
click at [223, 247] on div "Select an option" at bounding box center [259, 242] width 82 height 15
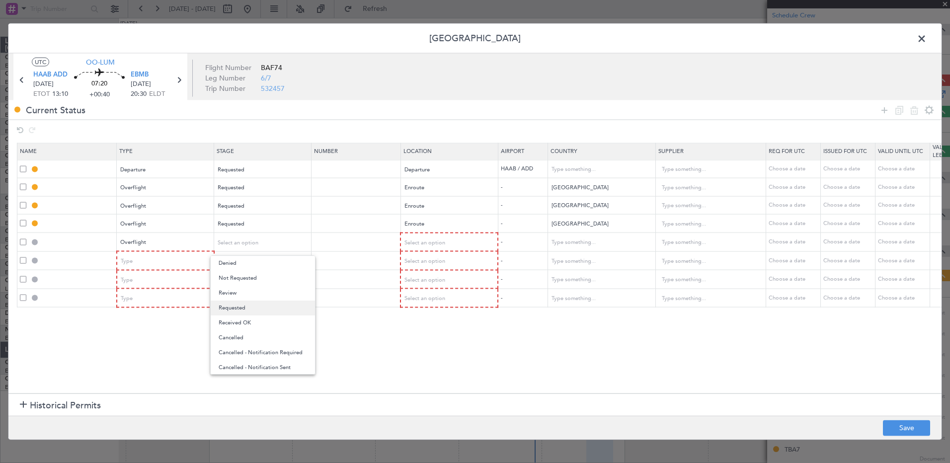
click at [265, 266] on span "Requested" at bounding box center [263, 308] width 88 height 15
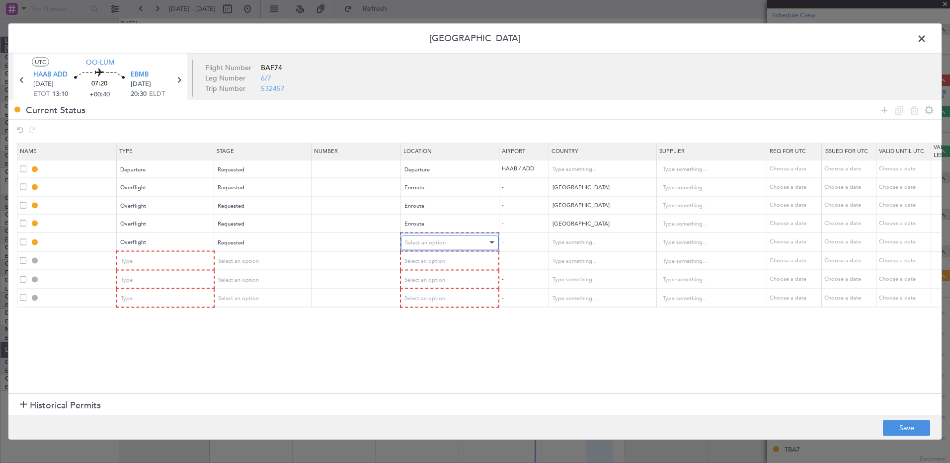
click at [449, 244] on div "Select an option" at bounding box center [446, 242] width 82 height 15
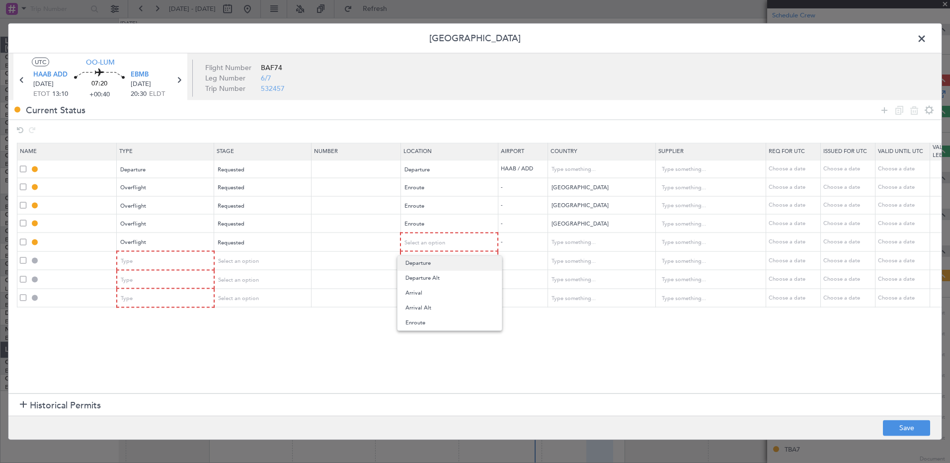
click at [444, 266] on span "Departure" at bounding box center [449, 263] width 88 height 15
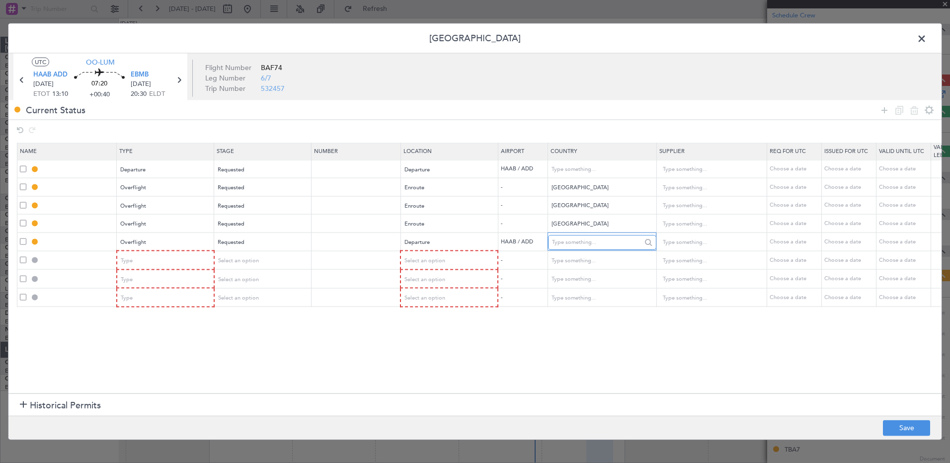
click at [567, 240] on input "text" at bounding box center [596, 242] width 89 height 15
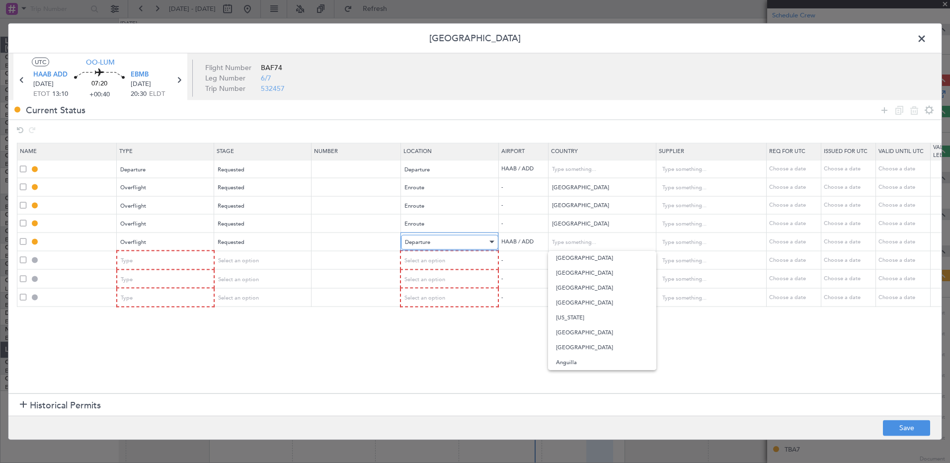
click at [442, 245] on div "Departure" at bounding box center [446, 242] width 82 height 15
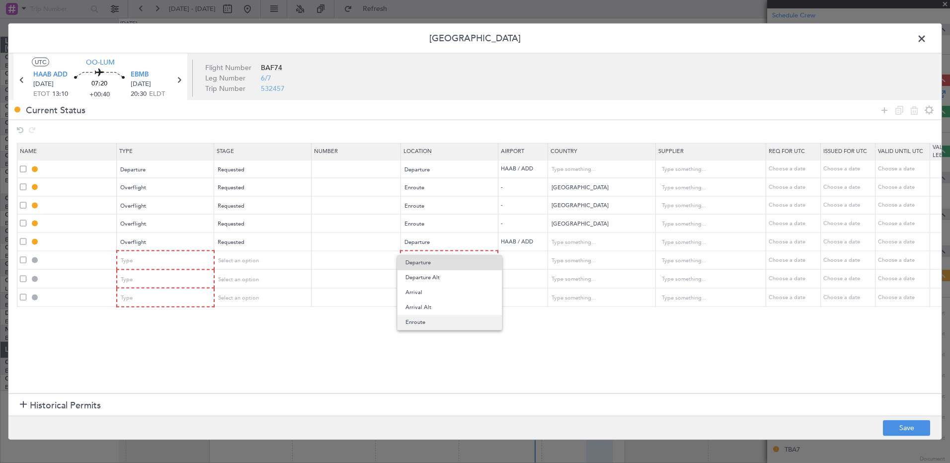
click at [436, 266] on span "Enroute" at bounding box center [449, 322] width 88 height 15
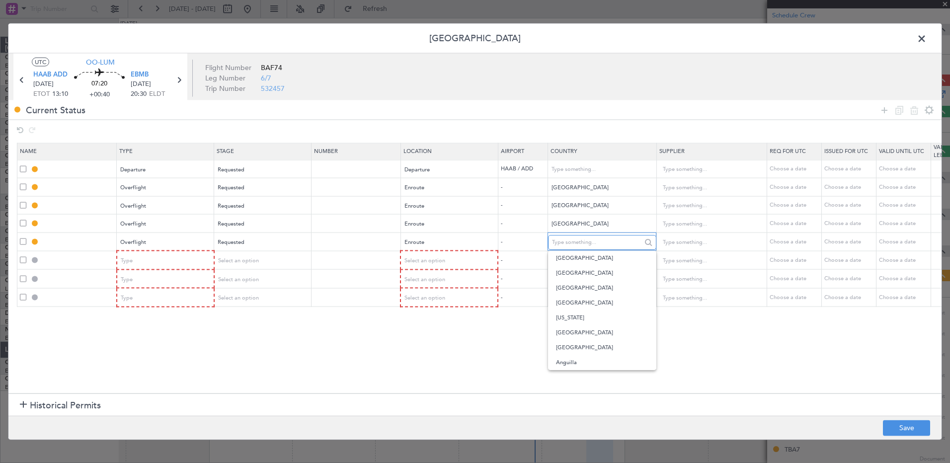
click at [583, 241] on input "text" at bounding box center [596, 242] width 89 height 15
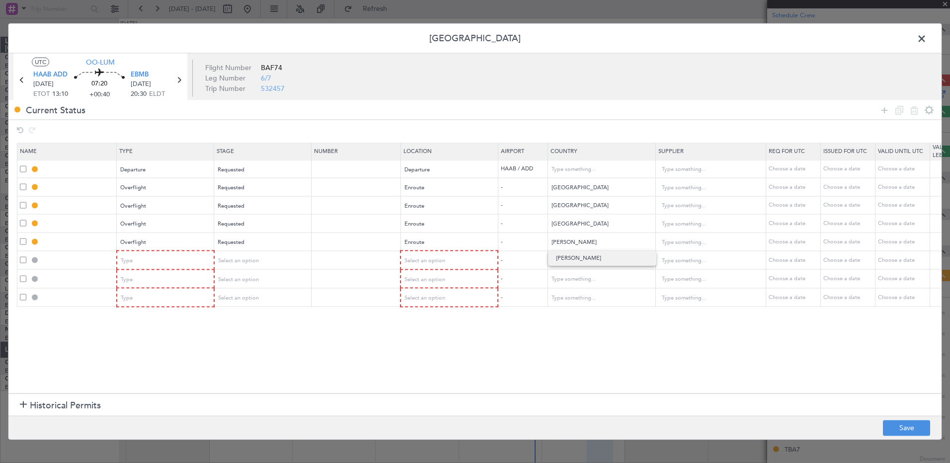
click at [571, 256] on span "[PERSON_NAME]" at bounding box center [602, 258] width 92 height 15
type input "[PERSON_NAME]"
click at [171, 262] on div "Type" at bounding box center [162, 260] width 82 height 15
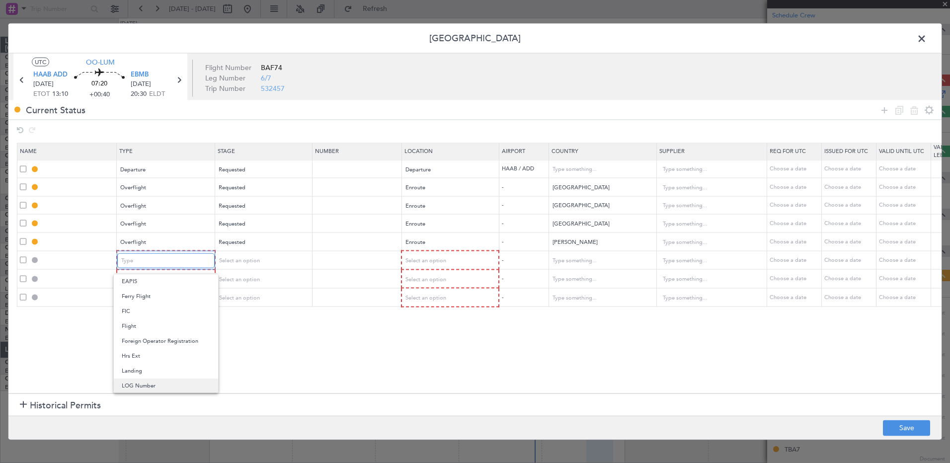
scroll to position [248, 0]
click at [154, 266] on span "Overflight" at bounding box center [166, 301] width 88 height 15
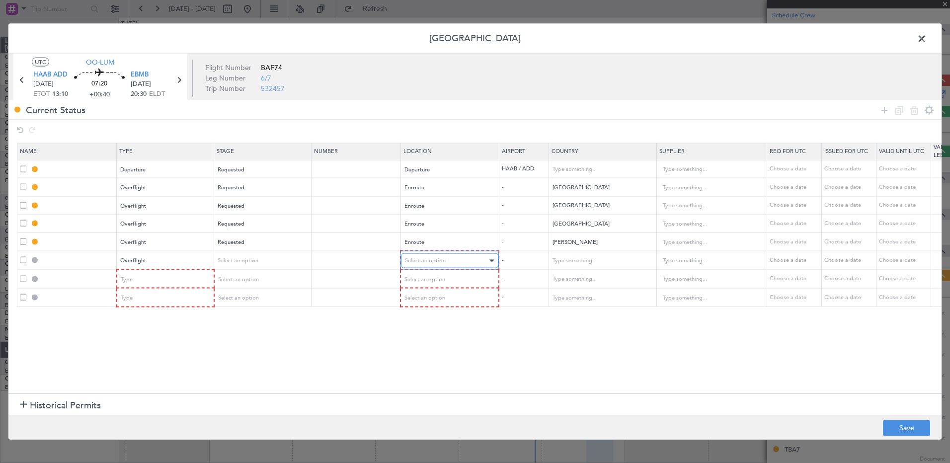
click at [452, 261] on div "Select an option" at bounding box center [446, 260] width 82 height 15
click at [458, 266] on span "Departure" at bounding box center [449, 281] width 88 height 15
click at [457, 258] on div "Departure" at bounding box center [446, 260] width 82 height 15
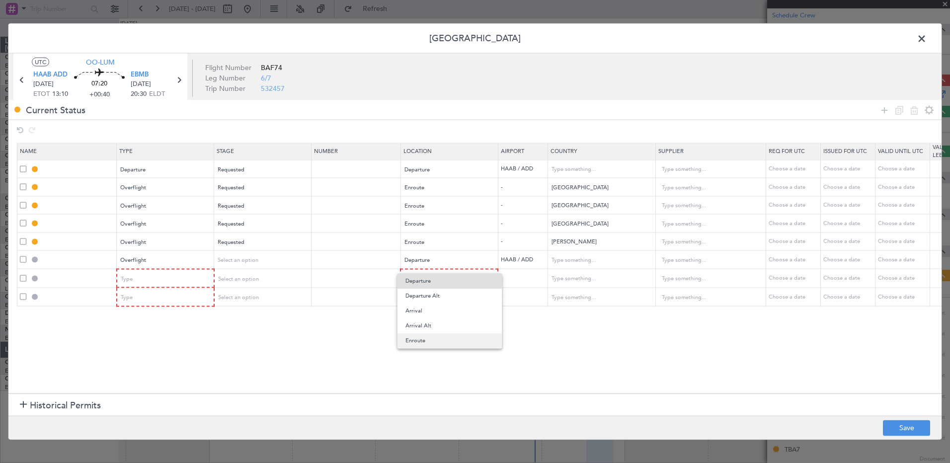
click at [452, 266] on span "Enroute" at bounding box center [449, 340] width 88 height 15
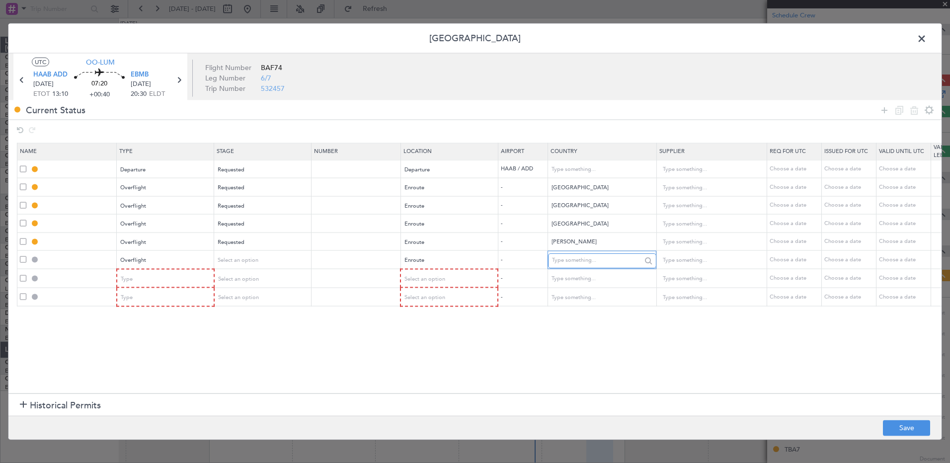
click at [584, 261] on input "text" at bounding box center [596, 260] width 89 height 15
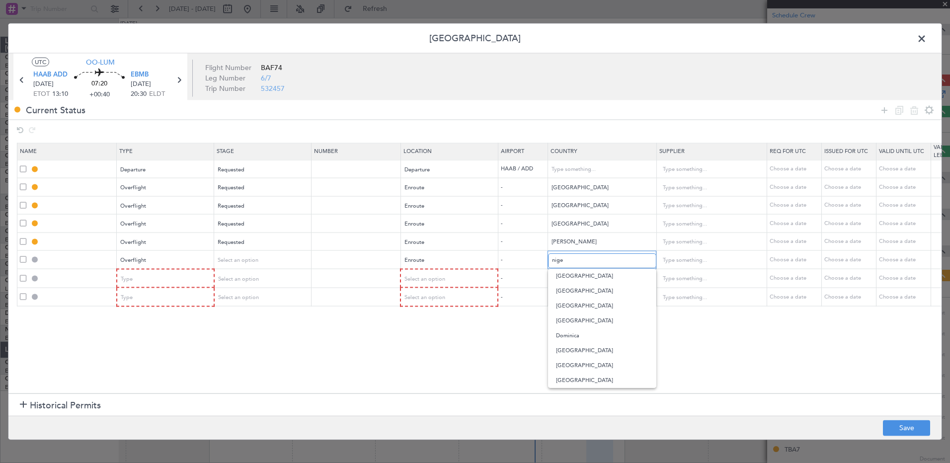
scroll to position [0, 0]
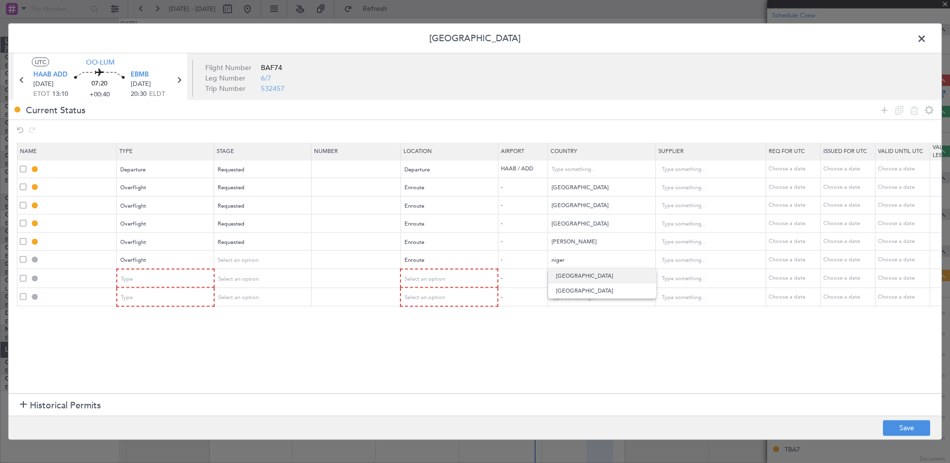
click at [585, 266] on span "[GEOGRAPHIC_DATA]" at bounding box center [602, 276] width 92 height 15
type input "[GEOGRAPHIC_DATA]"
click at [150, 266] on div "Type" at bounding box center [162, 278] width 82 height 15
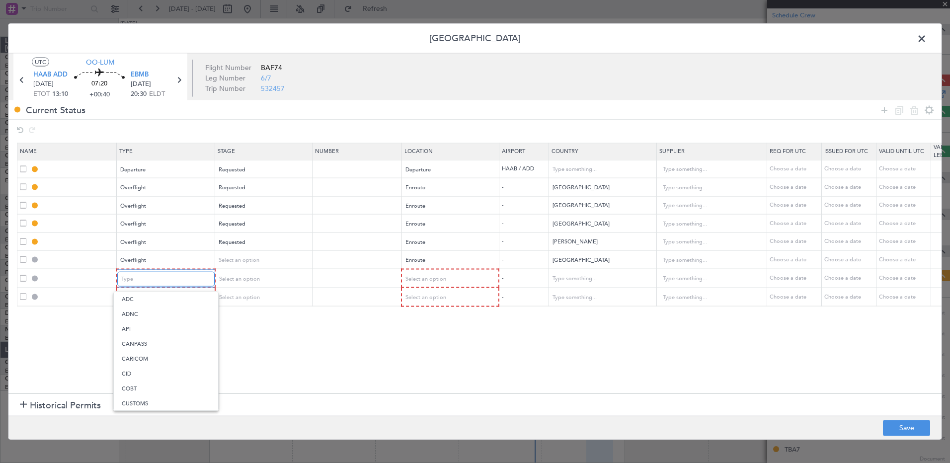
scroll to position [199, 0]
click at [166, 266] on span "Overflight" at bounding box center [166, 369] width 88 height 15
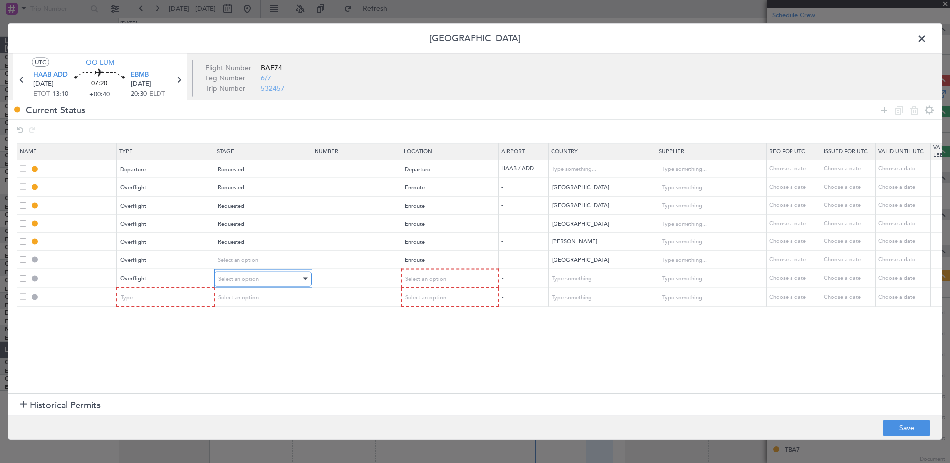
click at [238, 266] on span "Select an option" at bounding box center [238, 278] width 41 height 7
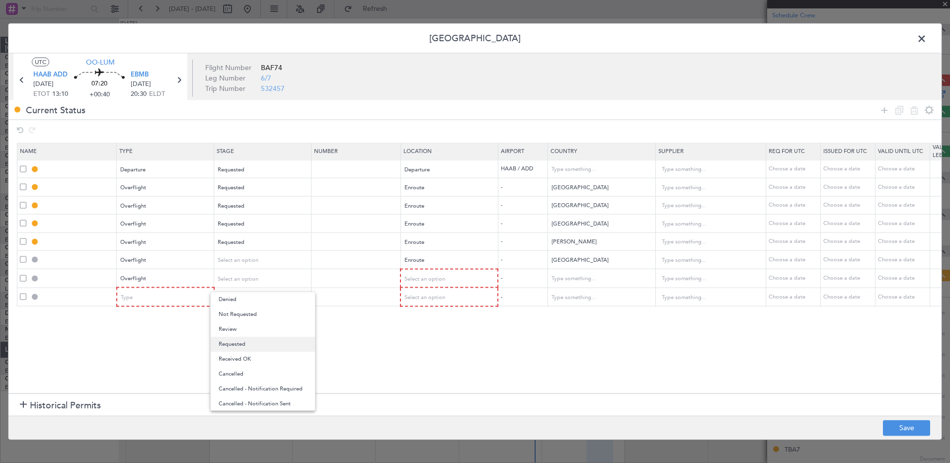
click at [243, 266] on span "Requested" at bounding box center [263, 344] width 88 height 15
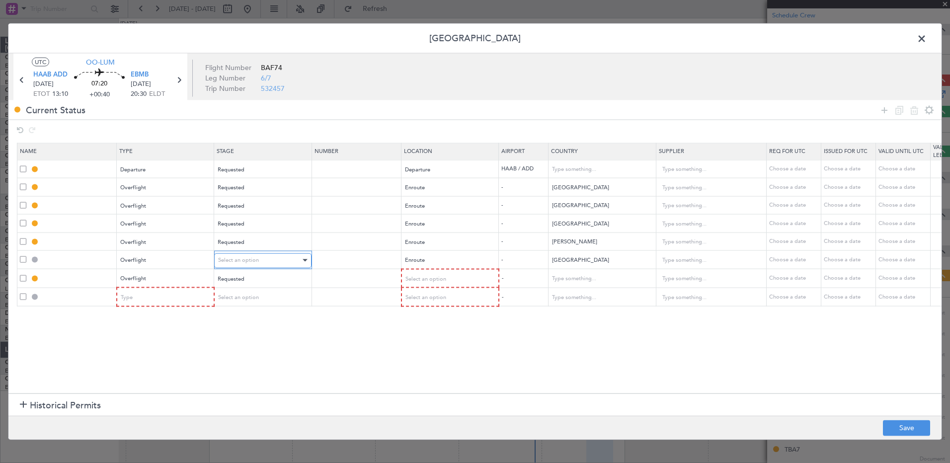
click at [259, 266] on div "Select an option" at bounding box center [259, 260] width 82 height 15
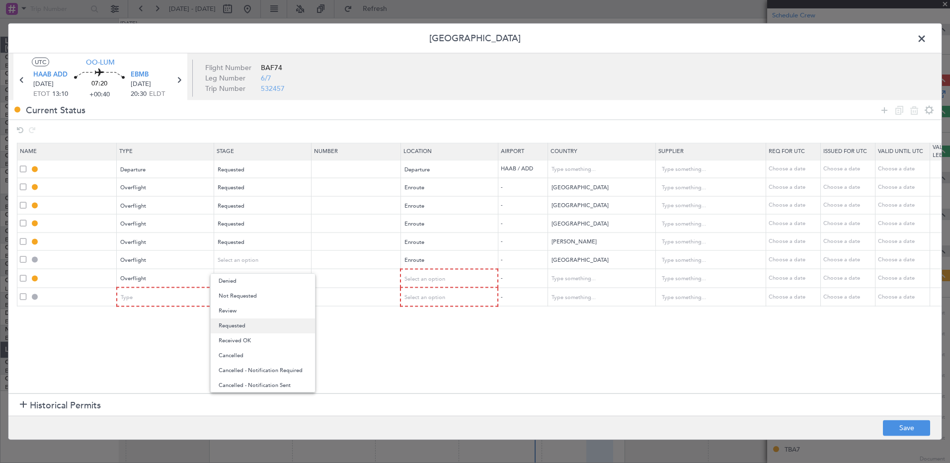
click at [261, 266] on span "Requested" at bounding box center [263, 326] width 88 height 15
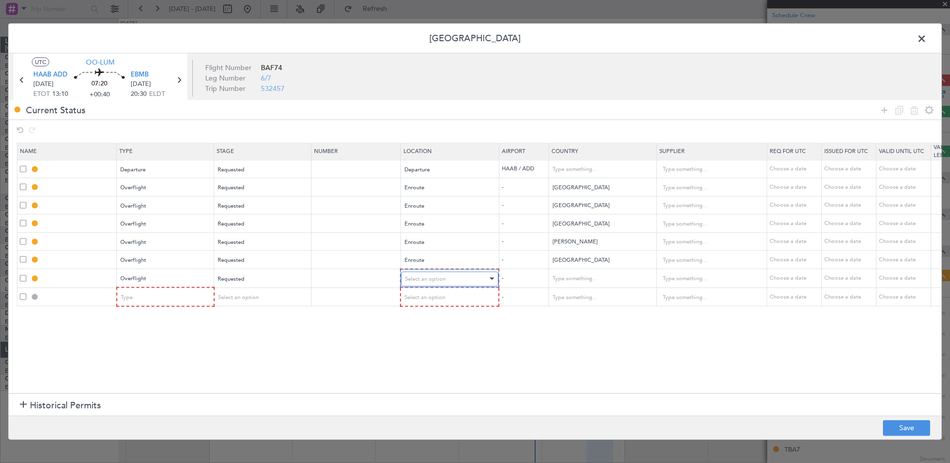
click at [413, 266] on span "Select an option" at bounding box center [425, 278] width 41 height 7
click at [434, 266] on span "Enroute" at bounding box center [449, 359] width 88 height 15
click at [569, 266] on input "text" at bounding box center [596, 278] width 89 height 15
click at [573, 266] on span "[GEOGRAPHIC_DATA]" at bounding box center [602, 294] width 92 height 15
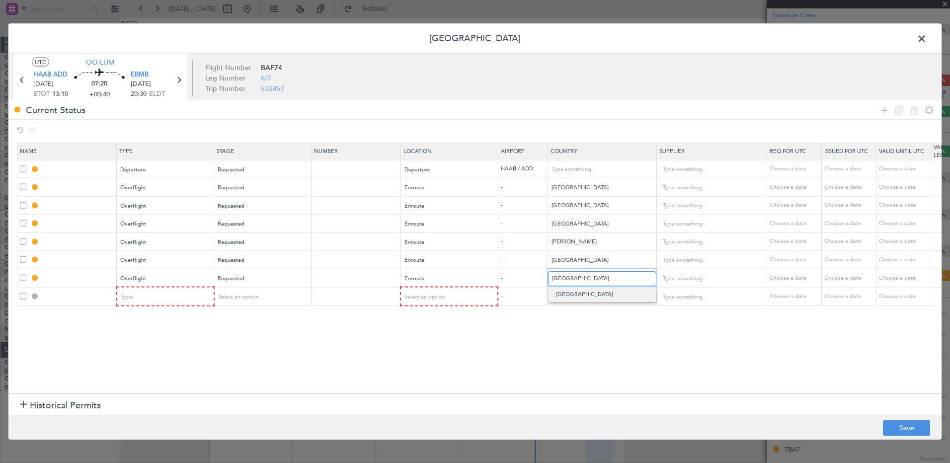
type input "[GEOGRAPHIC_DATA]"
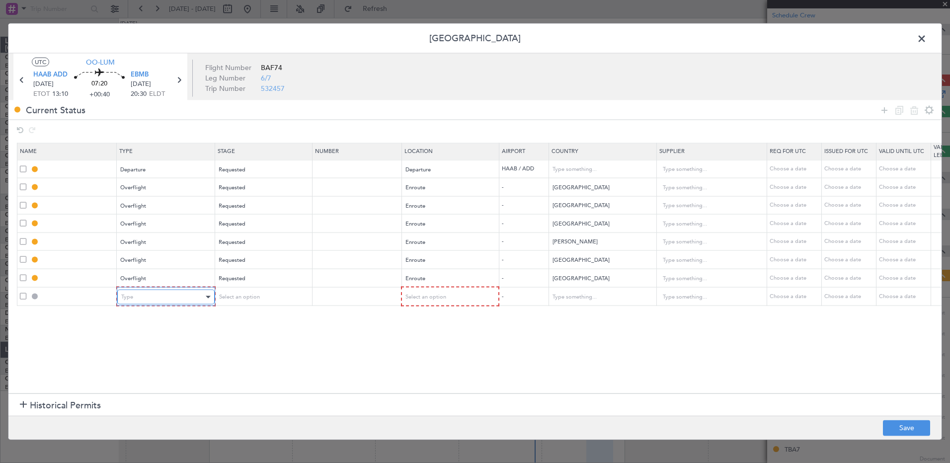
click at [146, 266] on div "Type" at bounding box center [162, 297] width 82 height 15
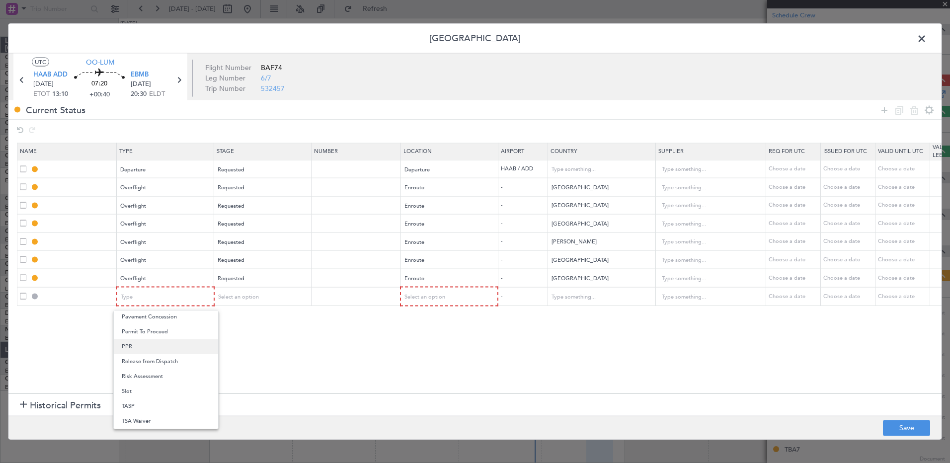
click at [150, 266] on span "PPR" at bounding box center [166, 346] width 88 height 15
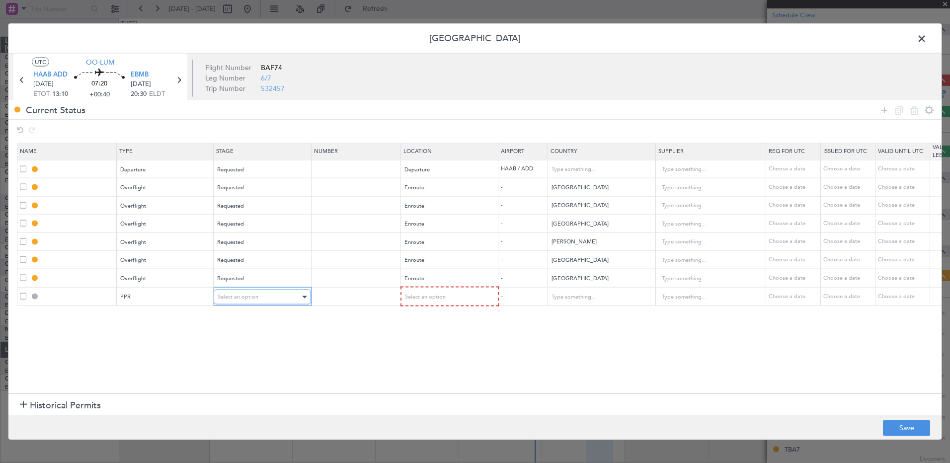
click at [254, 266] on span "Select an option" at bounding box center [238, 296] width 41 height 7
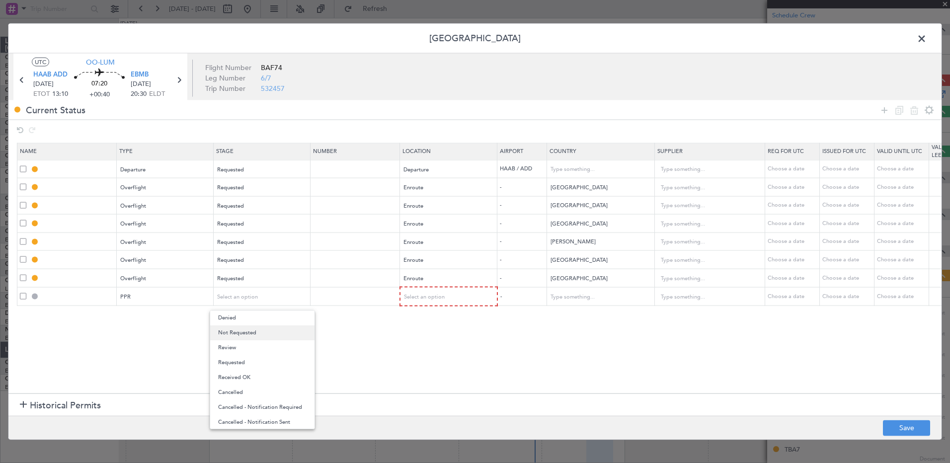
click at [258, 266] on span "Not Requested" at bounding box center [262, 332] width 88 height 15
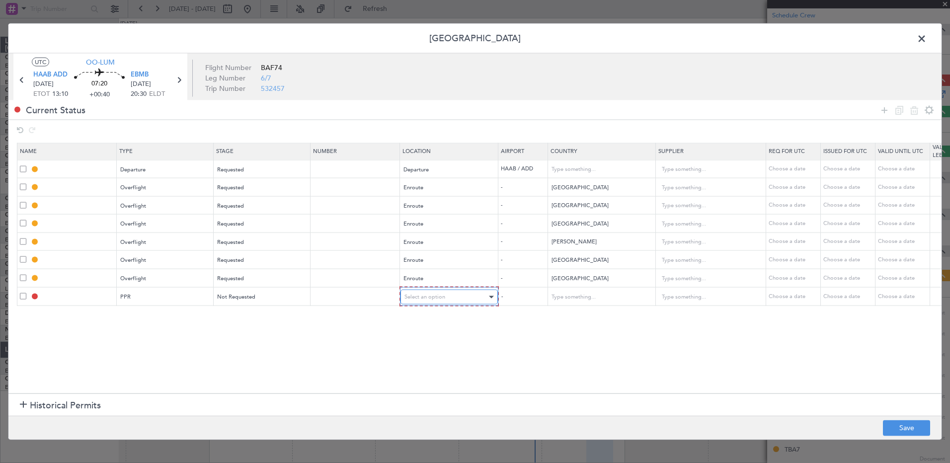
click at [454, 266] on div "Select an option" at bounding box center [445, 297] width 82 height 15
click at [434, 266] on span "Arrival" at bounding box center [449, 347] width 88 height 15
click at [598, 110] on icon at bounding box center [885, 110] width 12 height 12
click at [141, 266] on div "Type" at bounding box center [162, 315] width 82 height 15
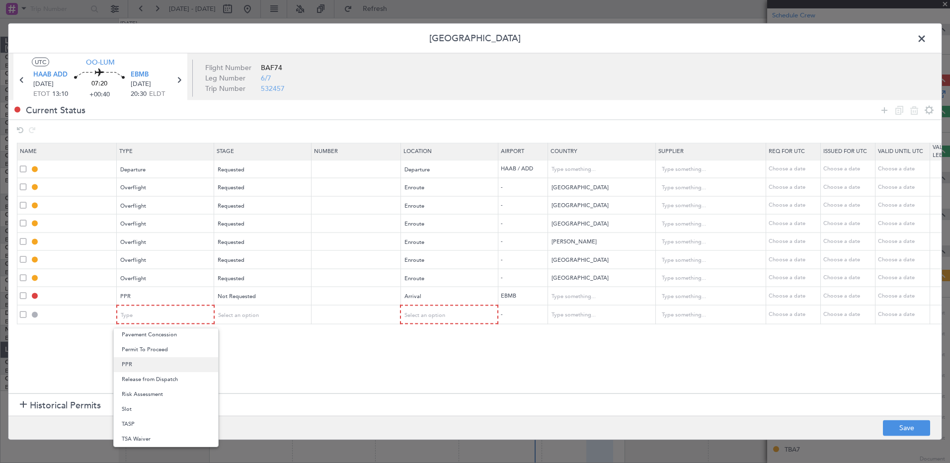
click at [163, 266] on span "PPR" at bounding box center [166, 364] width 88 height 15
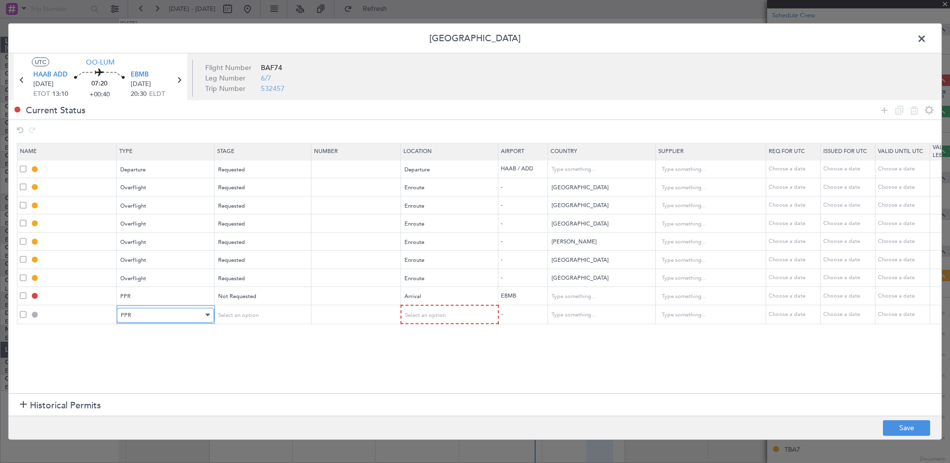
click at [161, 266] on div "PPR" at bounding box center [162, 315] width 82 height 15
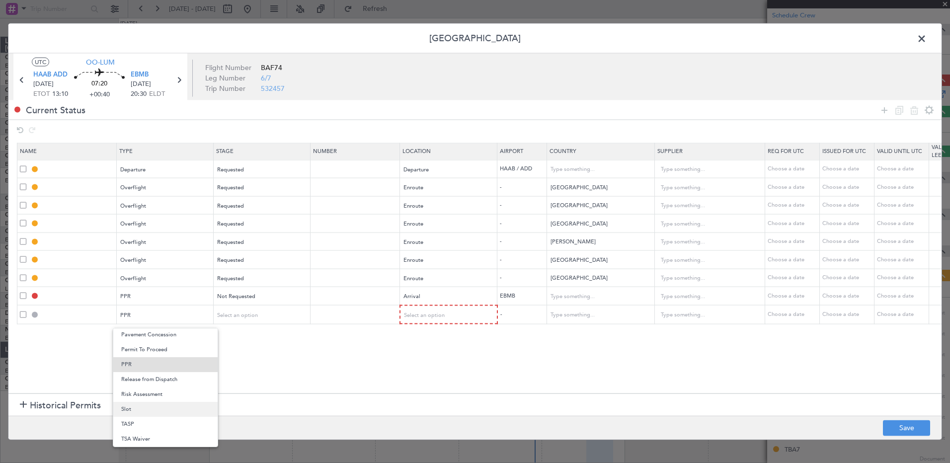
click at [147, 266] on span "Slot" at bounding box center [165, 409] width 88 height 15
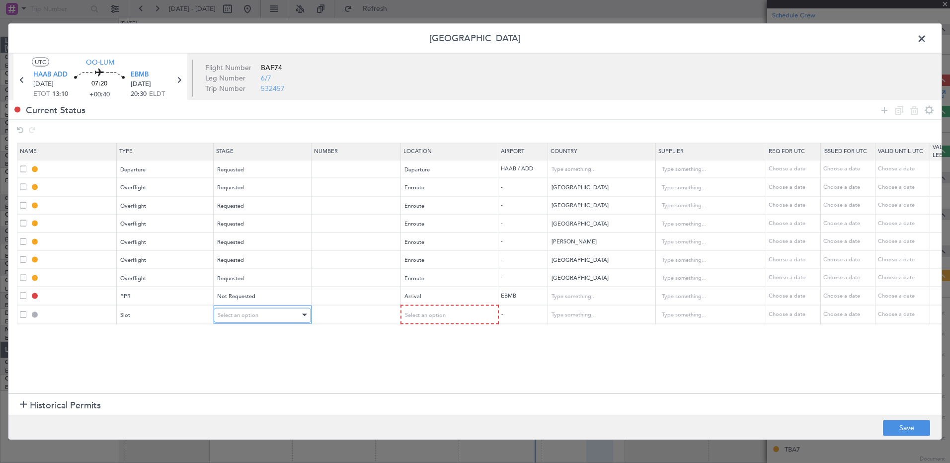
click at [250, 266] on span "Select an option" at bounding box center [238, 314] width 41 height 7
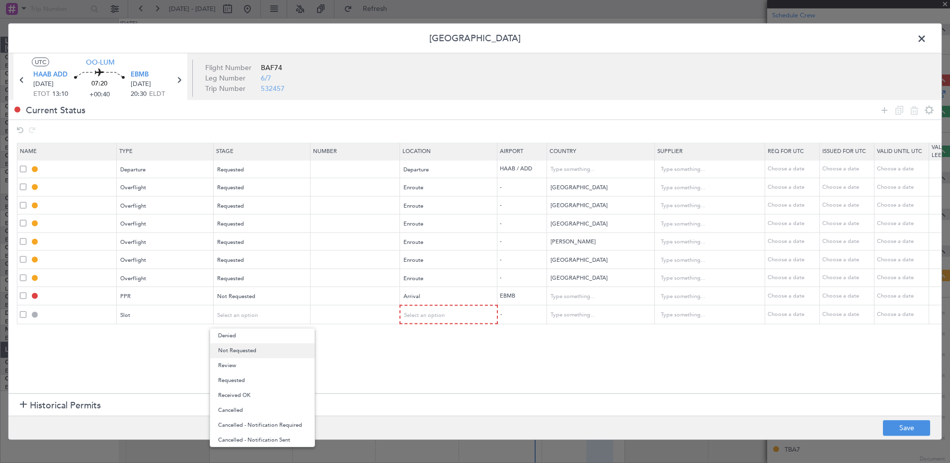
click at [262, 266] on span "Not Requested" at bounding box center [262, 350] width 88 height 15
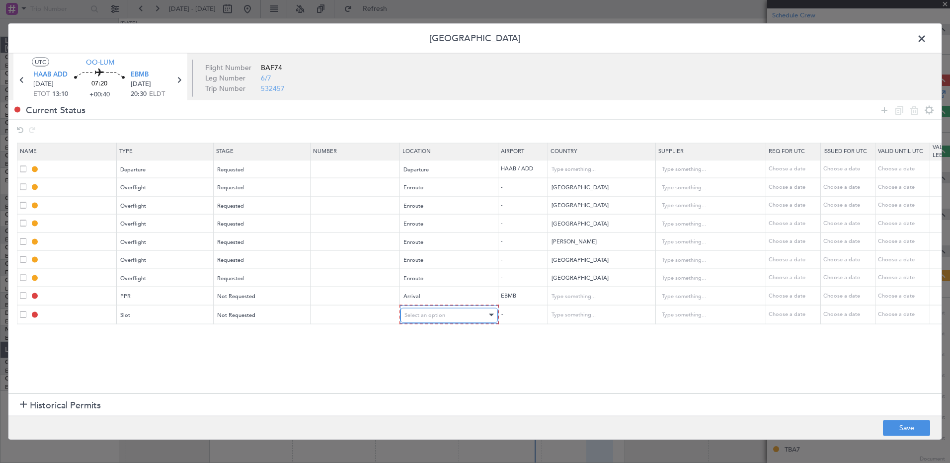
click at [443, 266] on span "Select an option" at bounding box center [424, 314] width 41 height 7
click at [443, 266] on span "Arrival" at bounding box center [449, 365] width 88 height 15
click at [517, 266] on td "EBMB" at bounding box center [522, 314] width 50 height 18
click at [510, 266] on td "EBMB" at bounding box center [522, 314] width 50 height 18
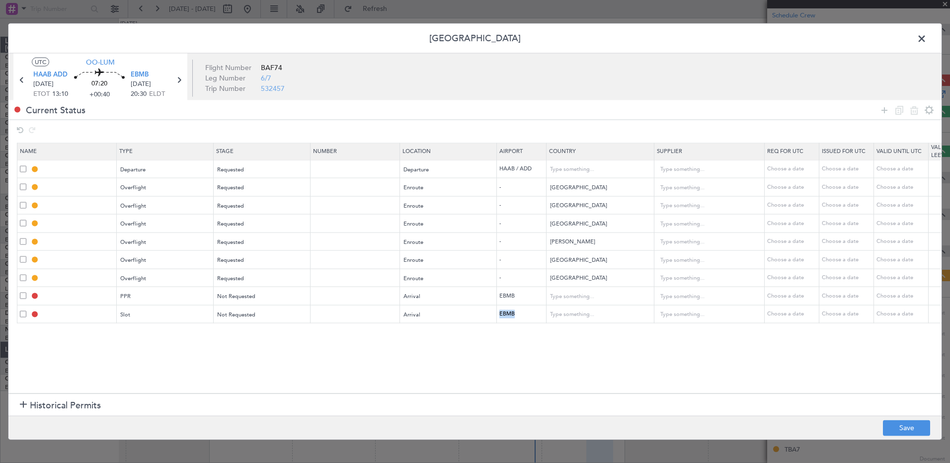
click at [508, 266] on td "EBMB" at bounding box center [522, 314] width 50 height 18
drag, startPoint x: 508, startPoint y: 311, endPoint x: 530, endPoint y: 318, distance: 23.1
click at [530, 266] on td "EBMB" at bounding box center [522, 314] width 50 height 18
click at [598, 266] on button "Save" at bounding box center [906, 428] width 47 height 16
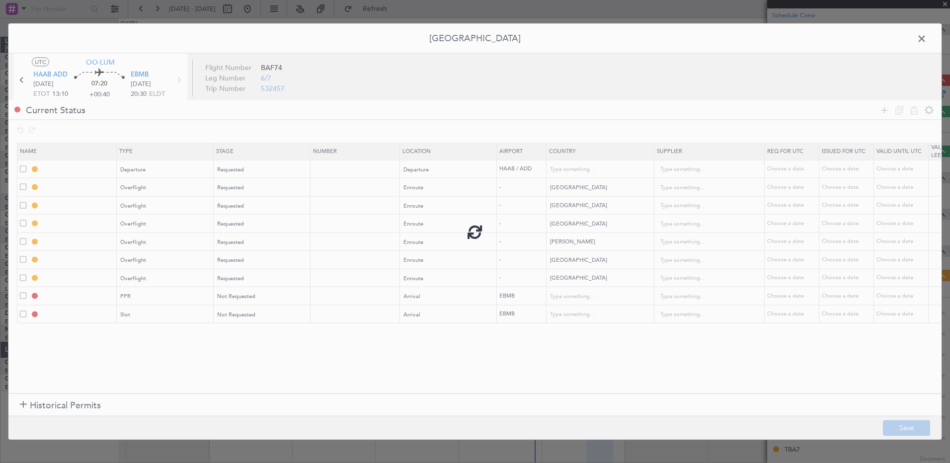
type input "DEPARTURE"
type input "[GEOGRAPHIC_DATA]"
type input "NNN"
type input "KENYA OVF"
type input "NNN"
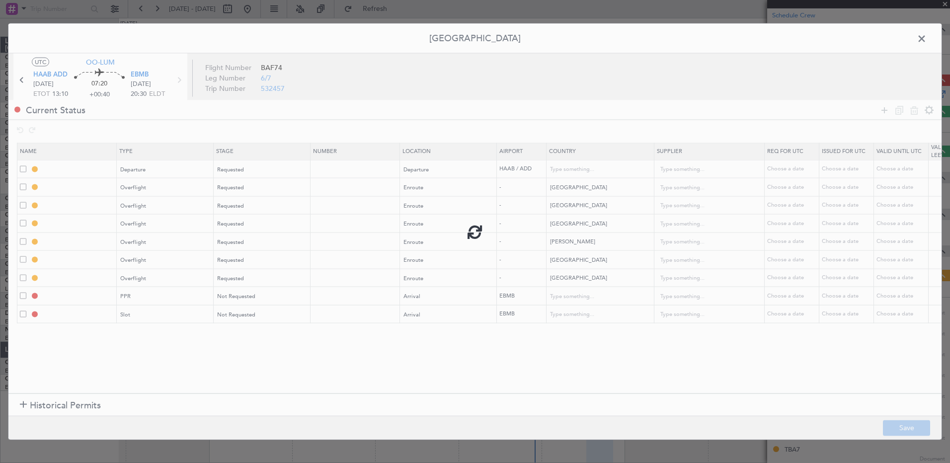
type input "UGANDA OVF"
type input "NNN"
type input "CENTRAL AFRICAN REPUBLIC OVF"
type input "NNN"
type input "[PERSON_NAME] OVF"
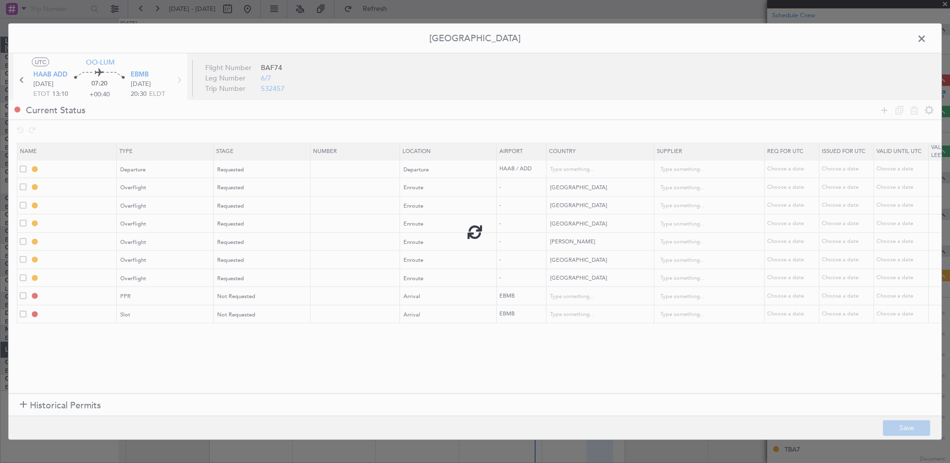
type input "NNN"
type input "NIGER OVF"
type input "NNN"
type input "ALGERIA OVF"
type input "NNN"
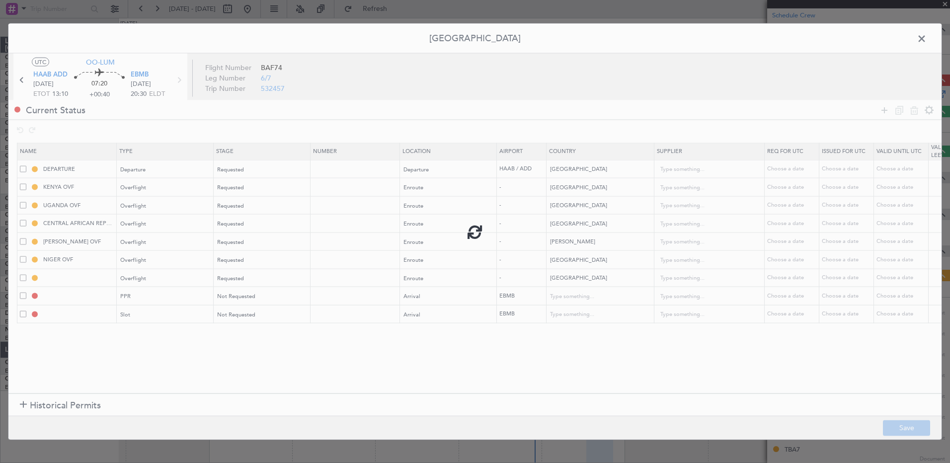
type input "EBMB PPR"
type input "[GEOGRAPHIC_DATA]"
type input "NNN"
type input "EBMB ARR SLOT"
type input "[GEOGRAPHIC_DATA]"
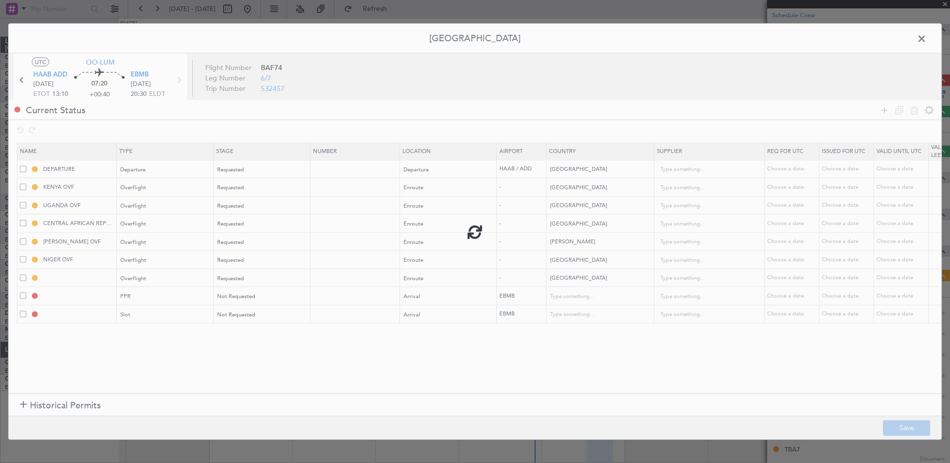
type input "NNN"
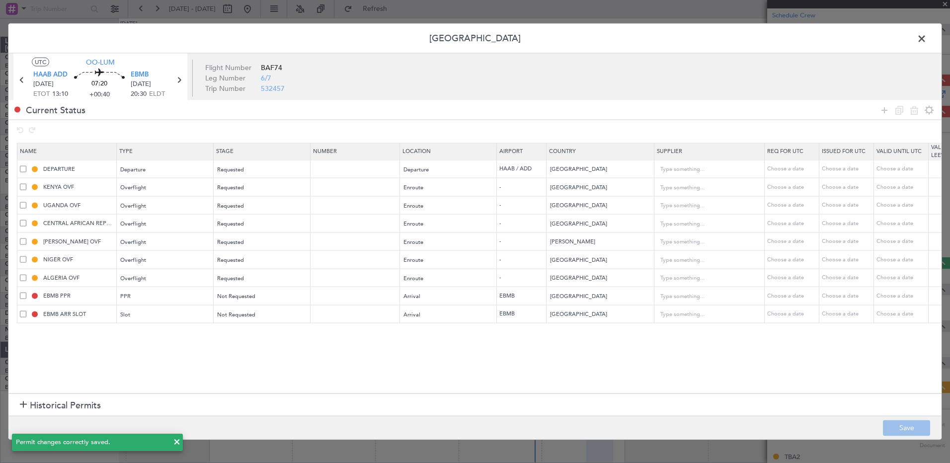
click at [507, 266] on td "EBMB" at bounding box center [522, 314] width 50 height 18
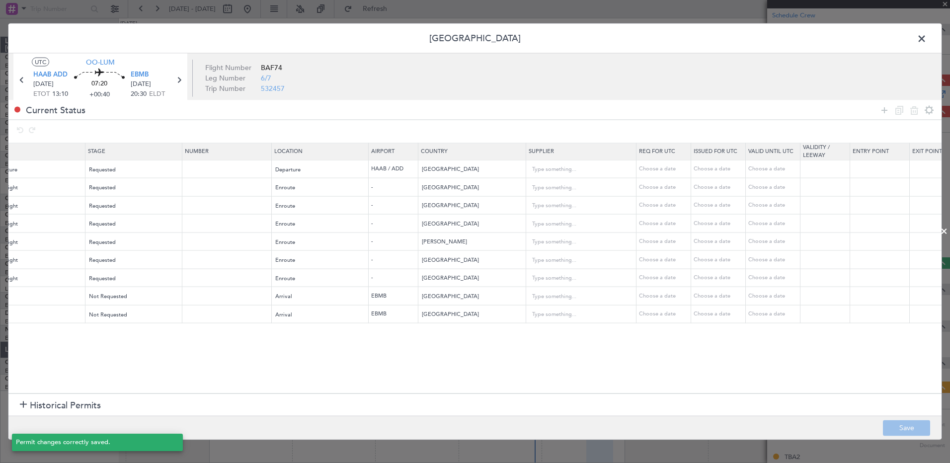
scroll to position [0, 137]
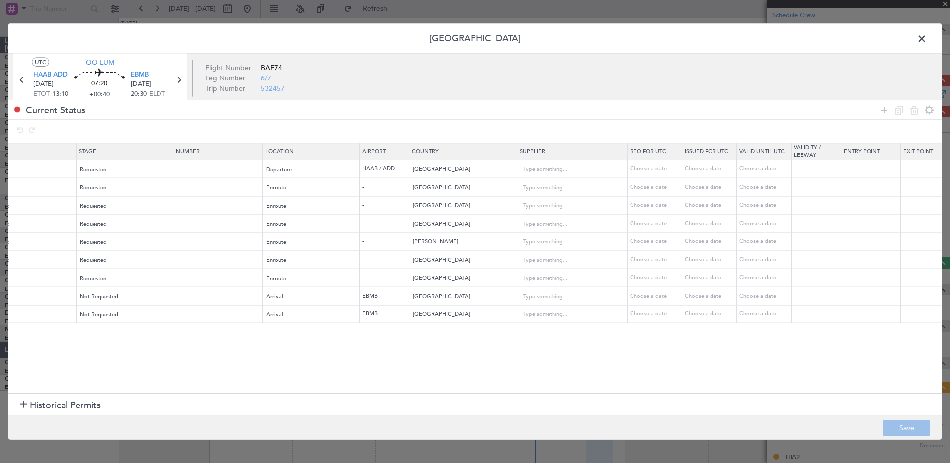
click at [598, 40] on span at bounding box center [927, 41] width 0 height 20
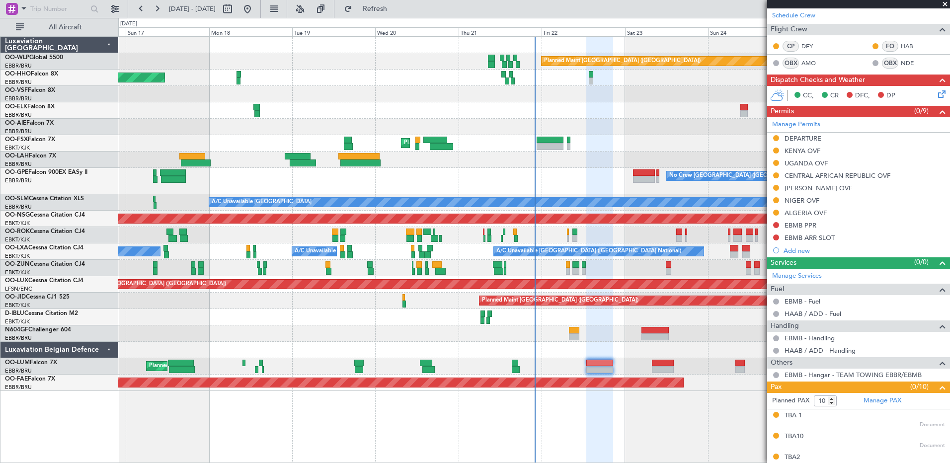
scroll to position [353, 0]
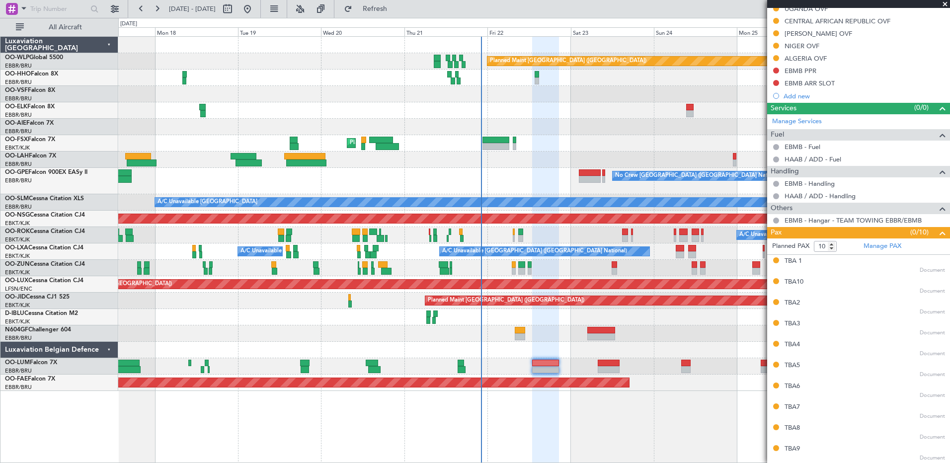
click at [508, 171] on div "Planned Maint [GEOGRAPHIC_DATA] ([GEOGRAPHIC_DATA]) AOG Maint Geneva ([GEOGRAPH…" at bounding box center [533, 214] width 831 height 354
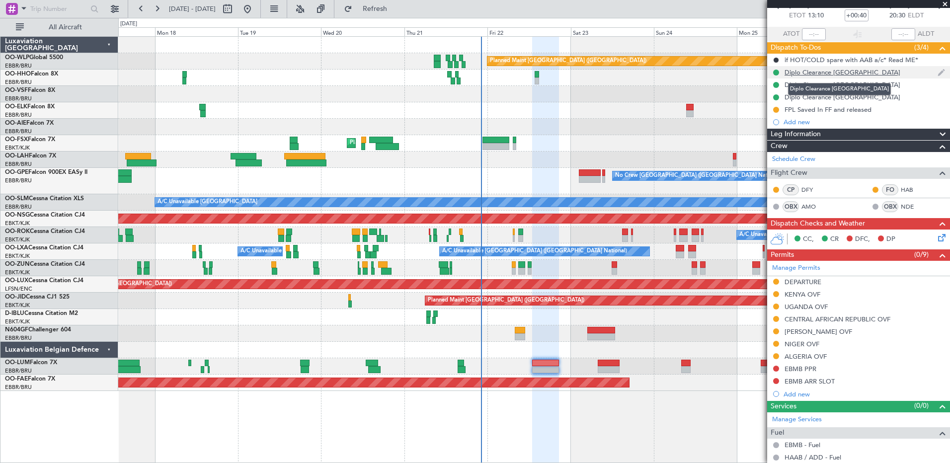
scroll to position [0, 0]
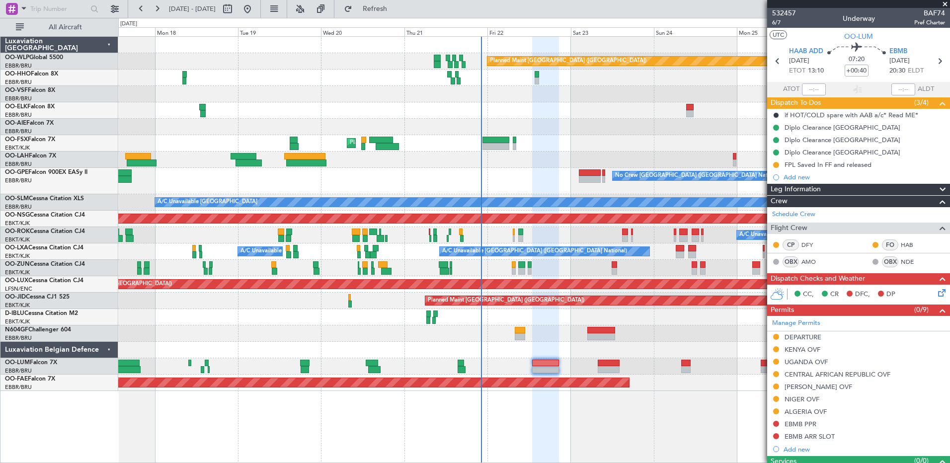
click at [432, 266] on div "Planned Maint [GEOGRAPHIC_DATA] ([GEOGRAPHIC_DATA]) AOG Maint Geneva ([GEOGRAPH…" at bounding box center [534, 249] width 832 height 427
click at [598, 38] on span "OO-LUM" at bounding box center [858, 36] width 29 height 10
